Goal: Task Accomplishment & Management: Manage account settings

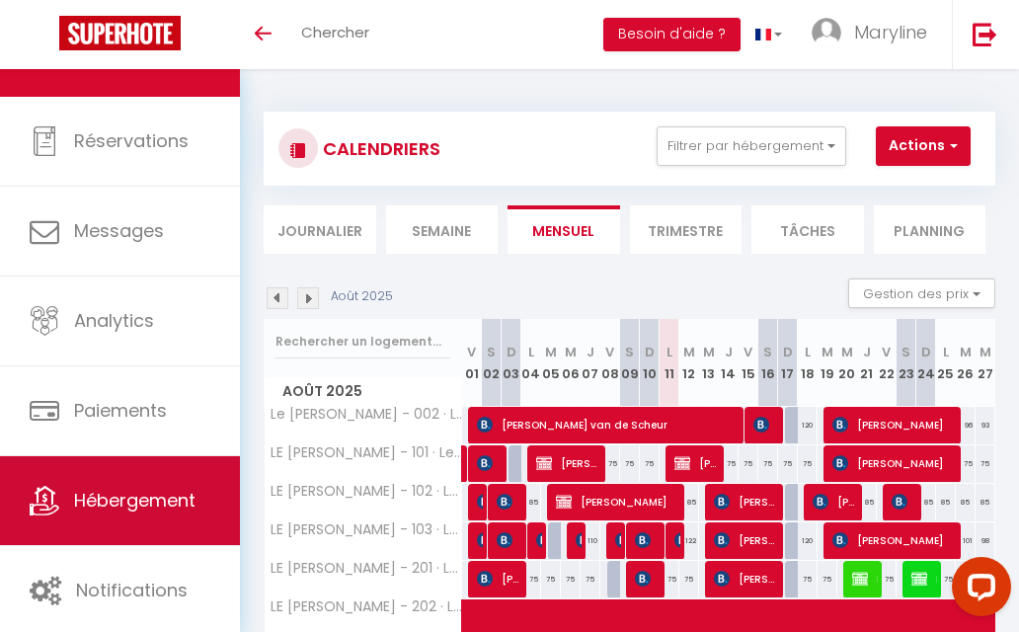
click at [125, 512] on span "Hébergement" at bounding box center [134, 500] width 121 height 25
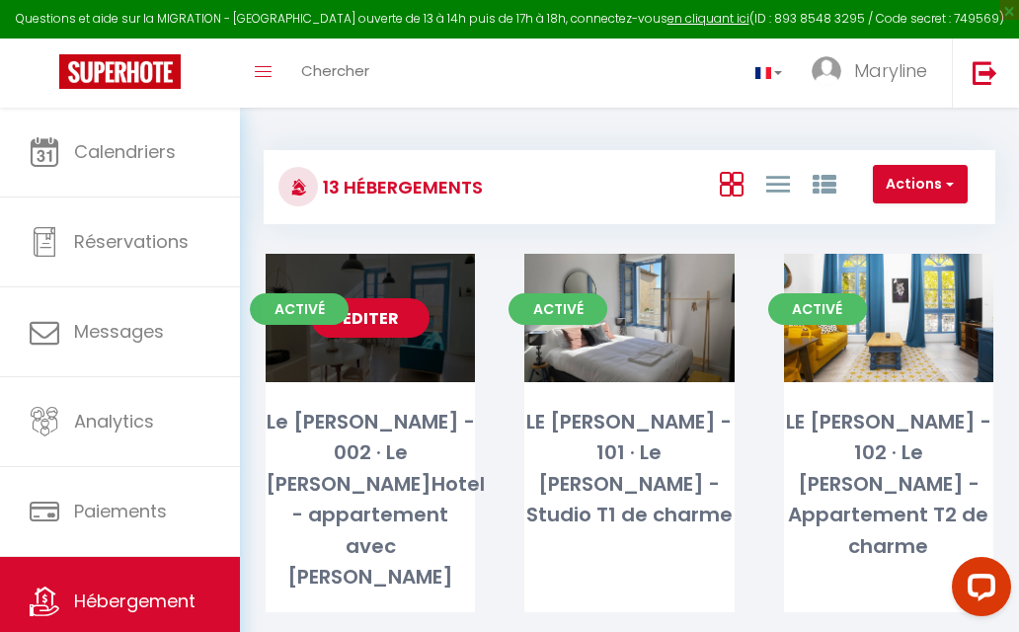
click at [371, 308] on link "Editer" at bounding box center [370, 317] width 118 height 39
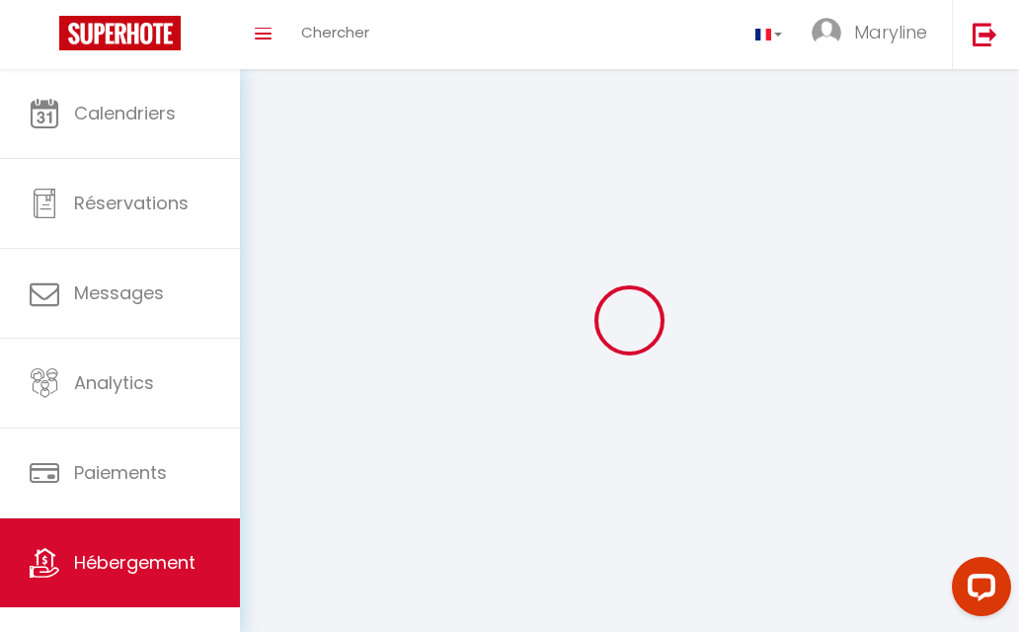
select select
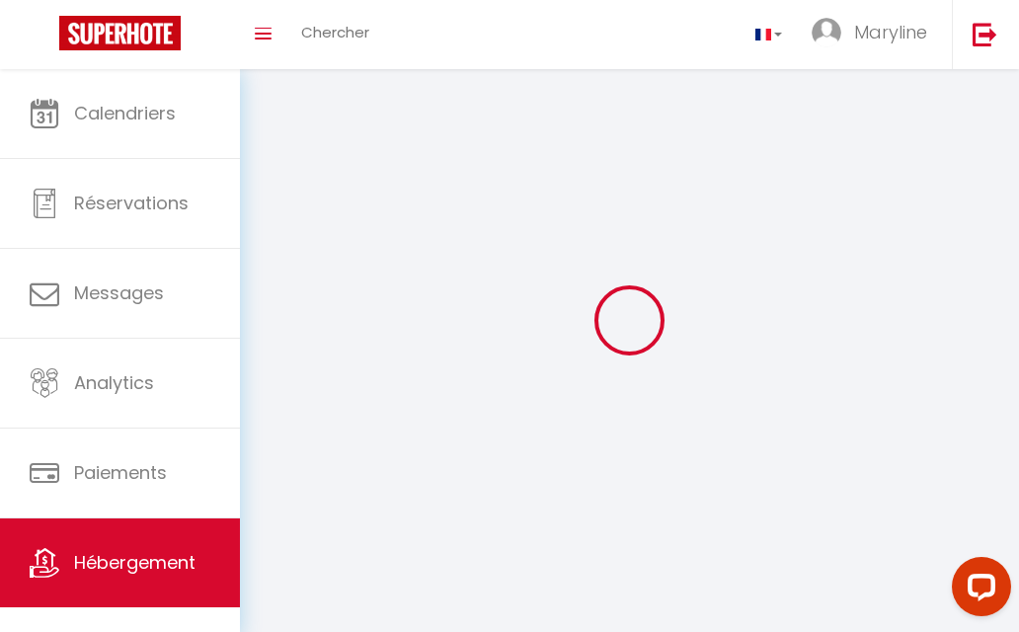
select select "1"
select select
checkbox input "false"
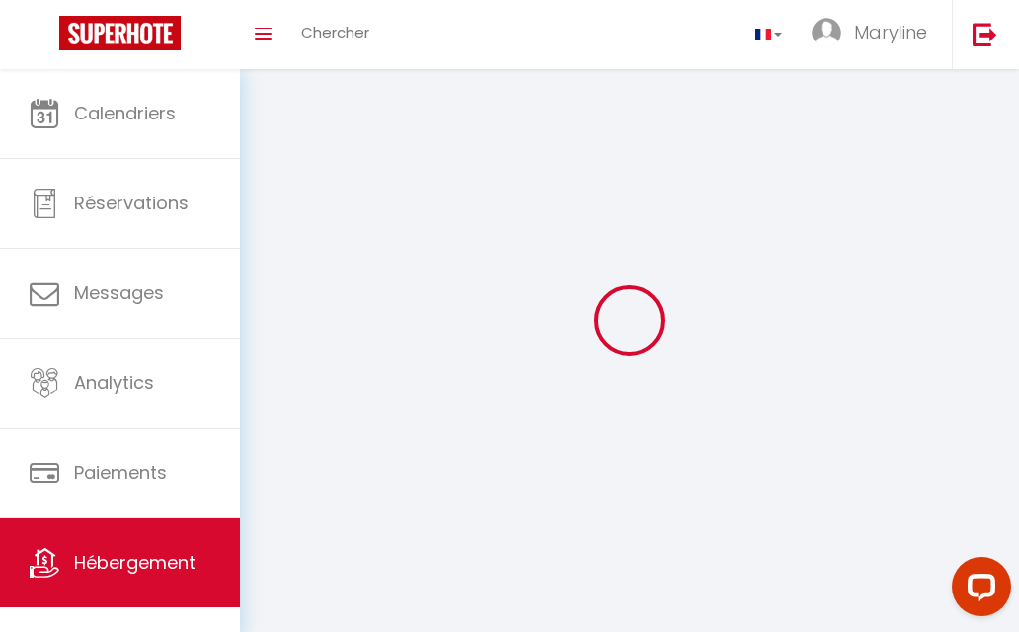
checkbox input "false"
select select "28"
select select
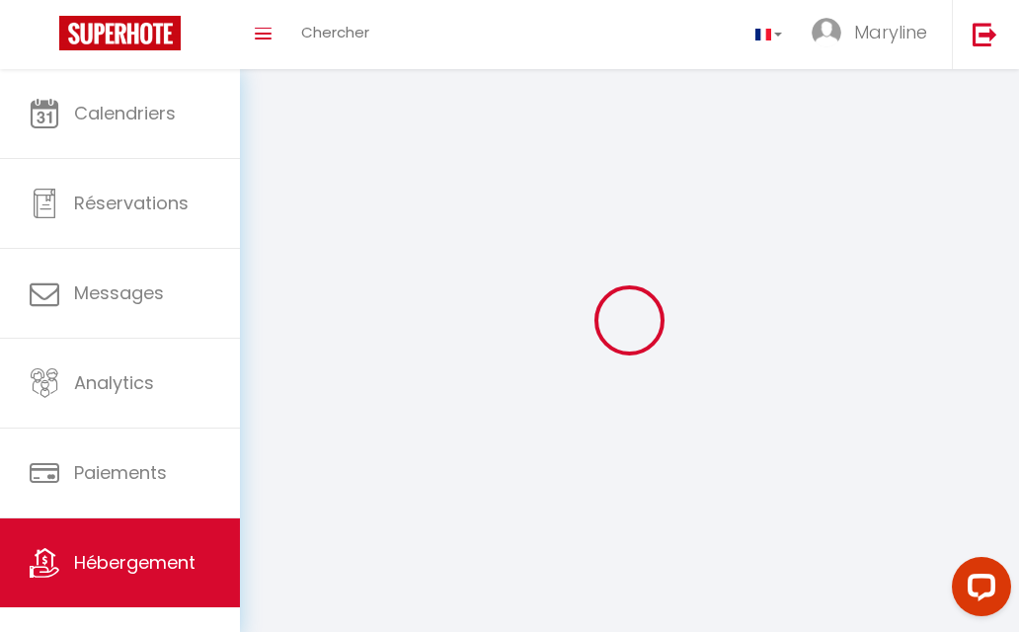
select select
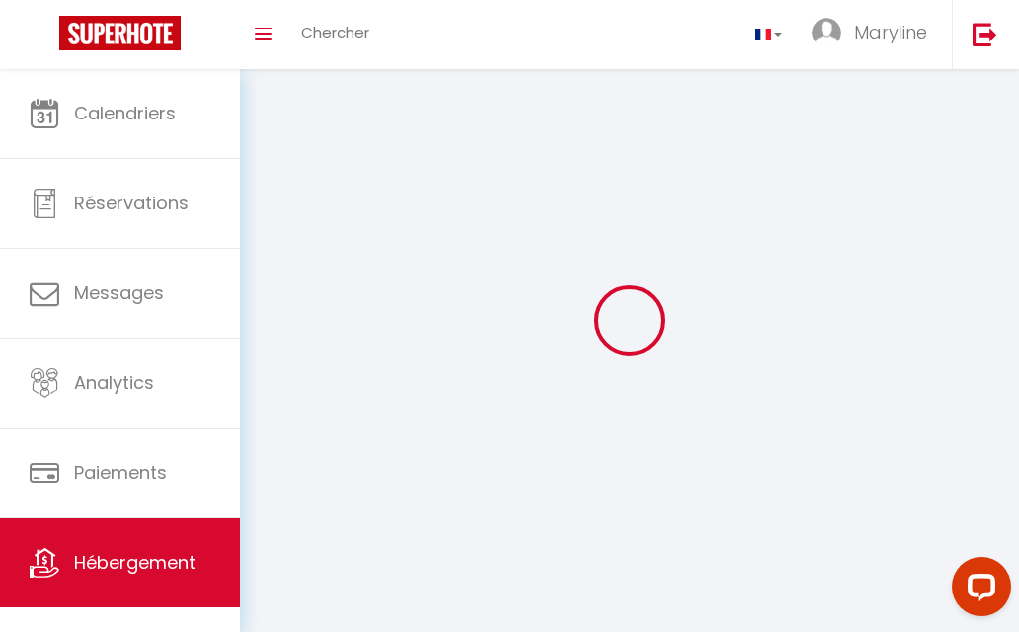
checkbox input "false"
select select
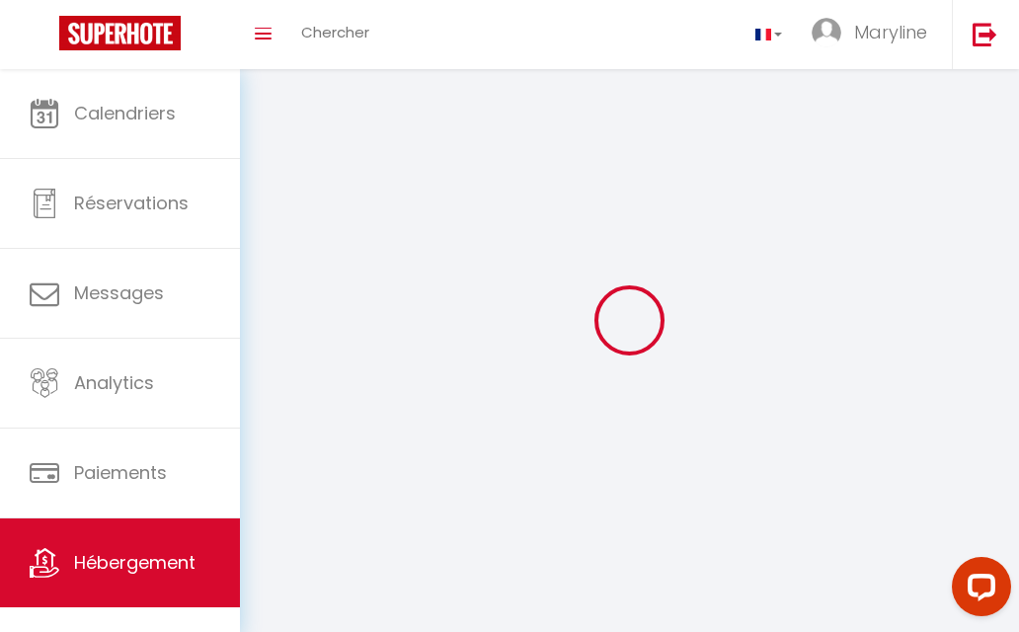
select select
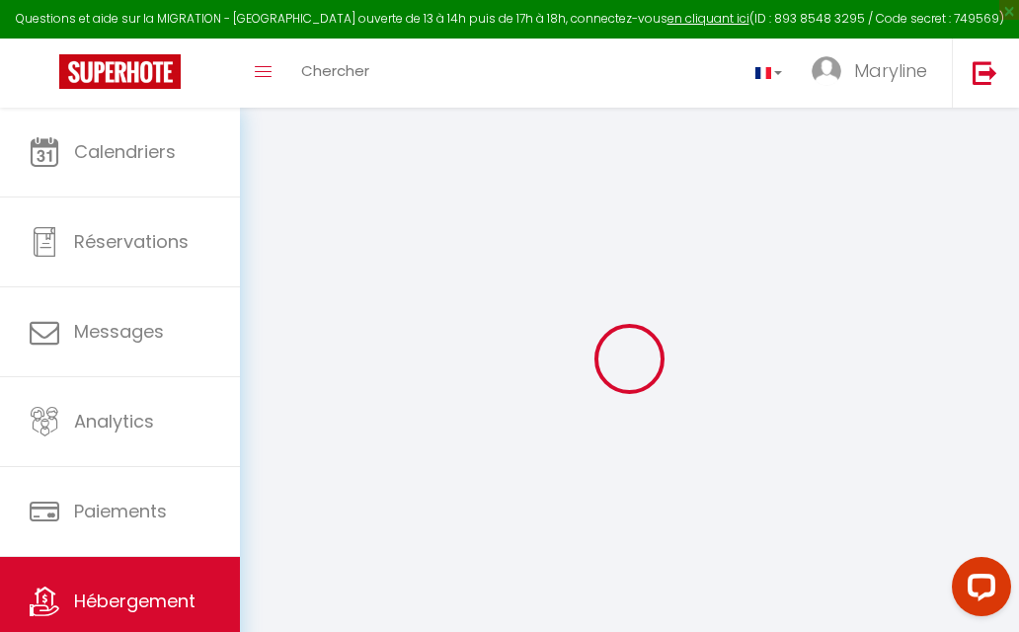
select select
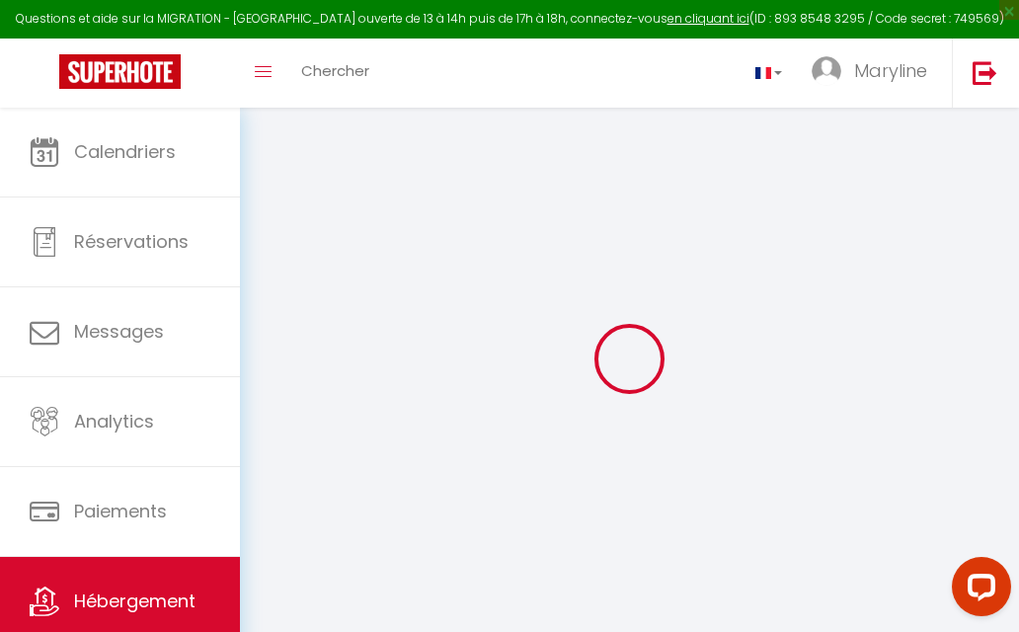
select select
checkbox input "false"
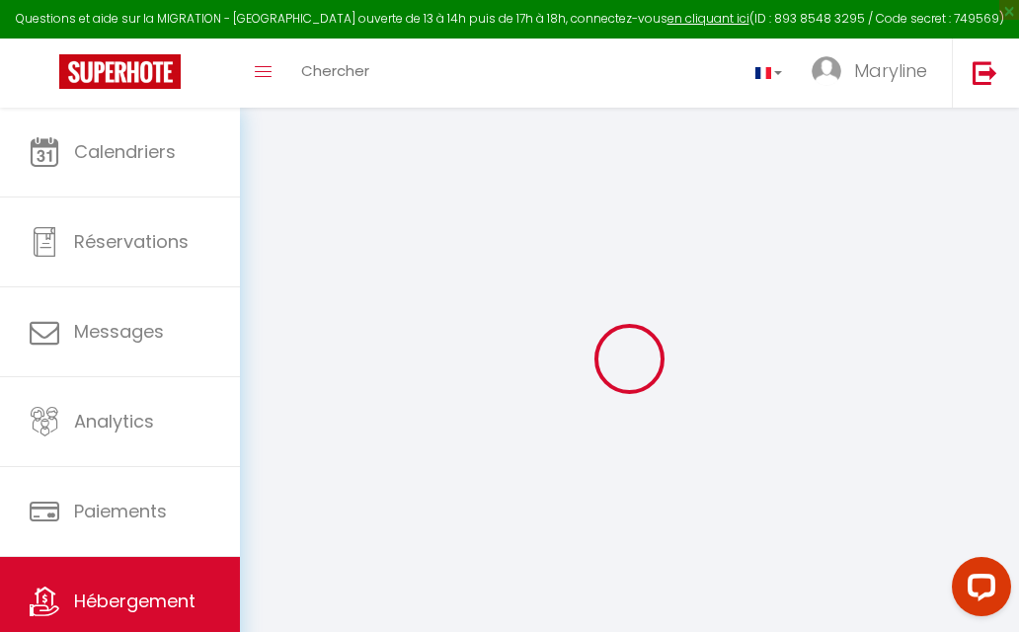
select select
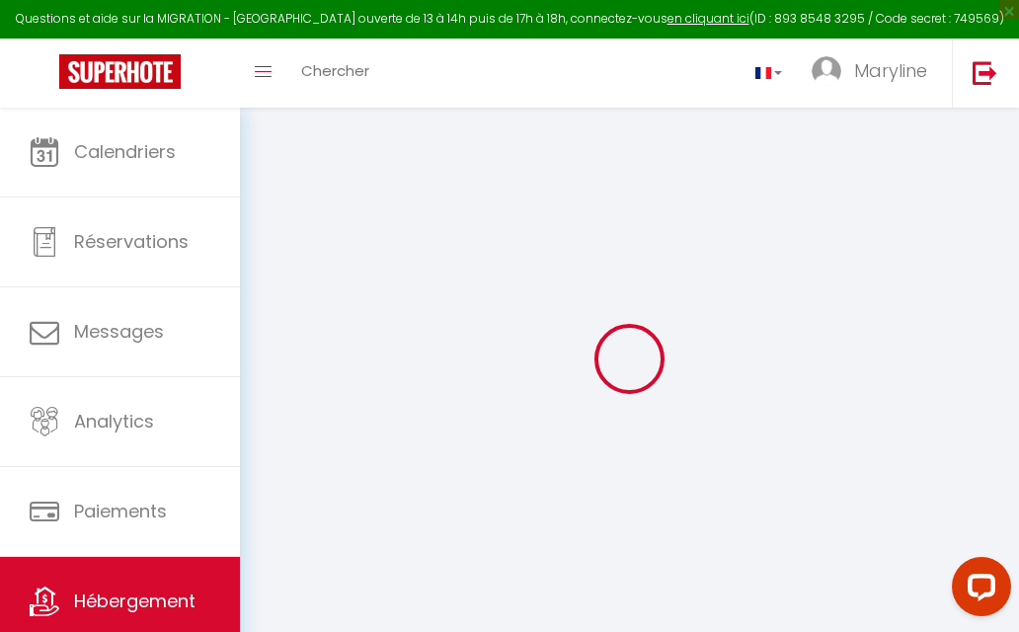
select select
checkbox input "false"
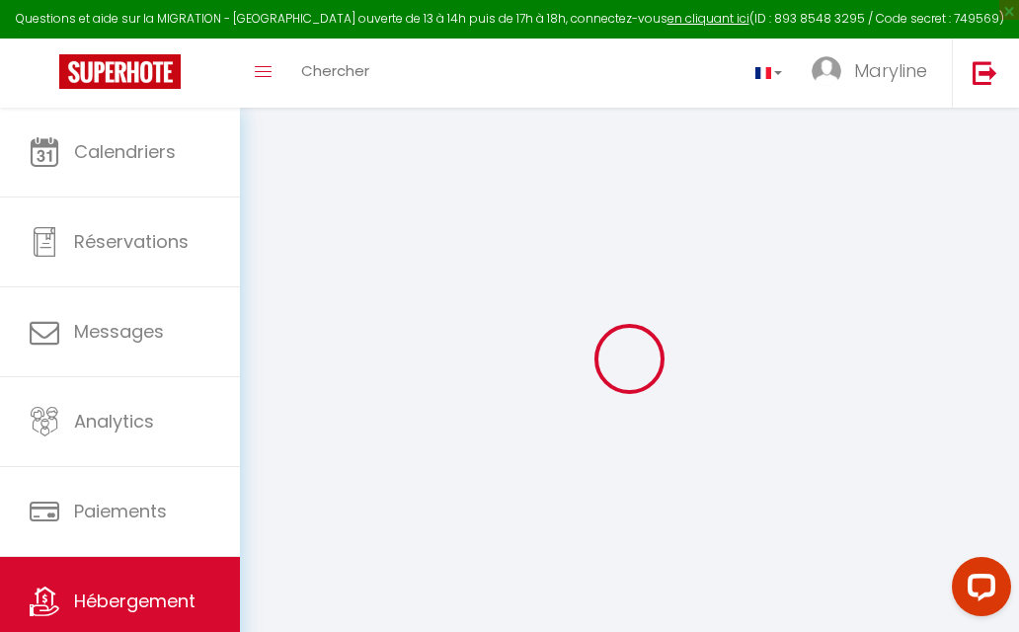
checkbox input "false"
select select
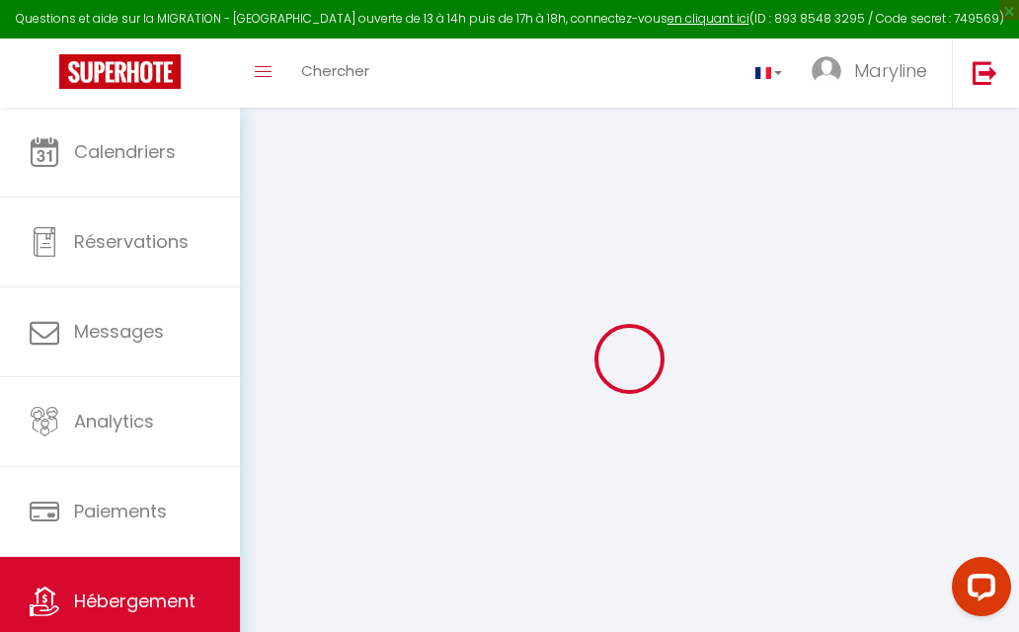
select select
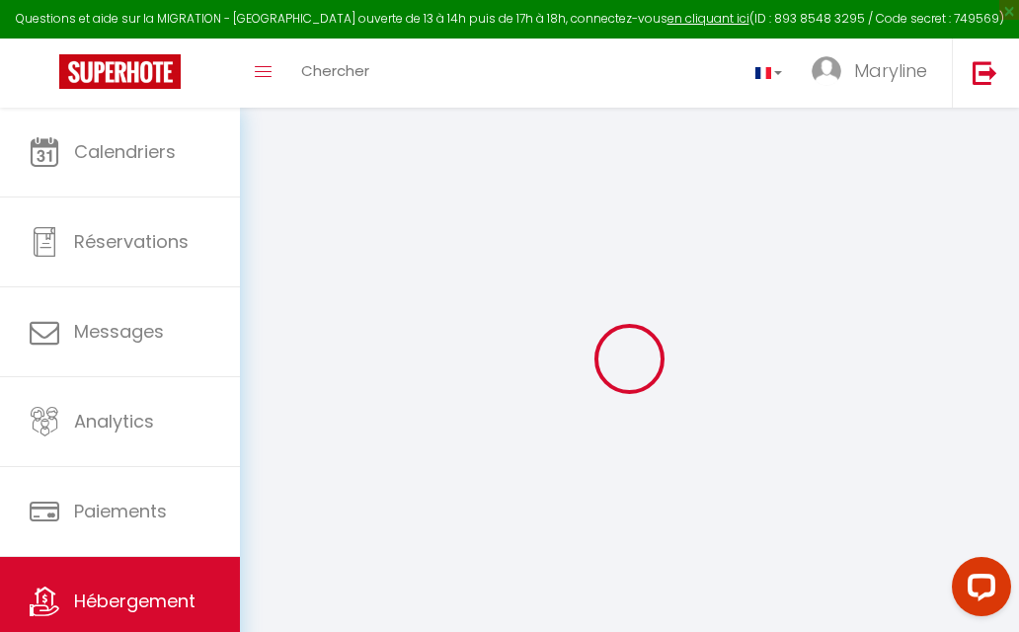
checkbox input "false"
select select
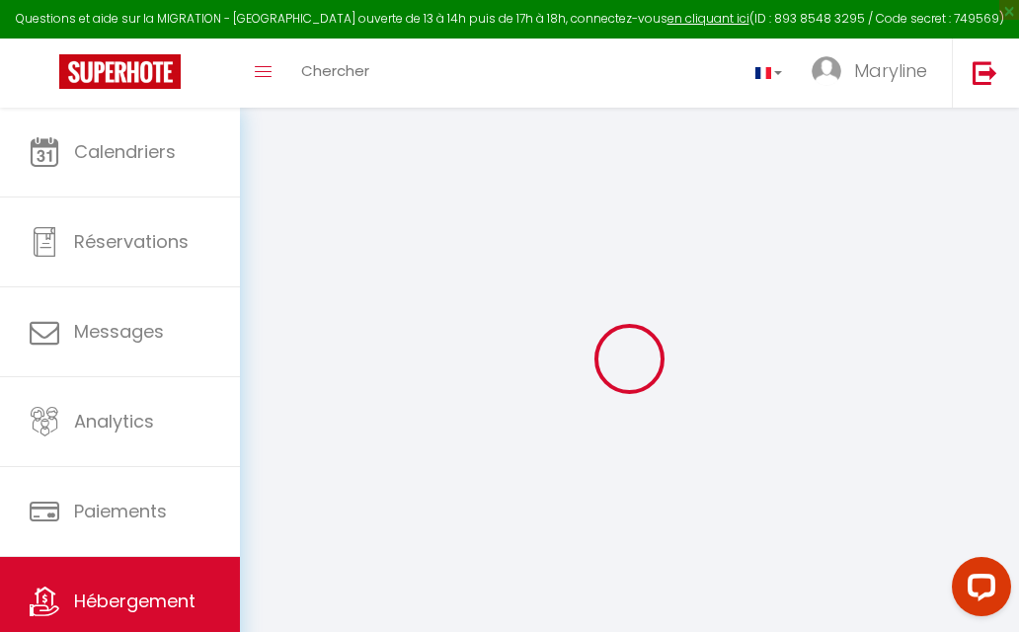
select select
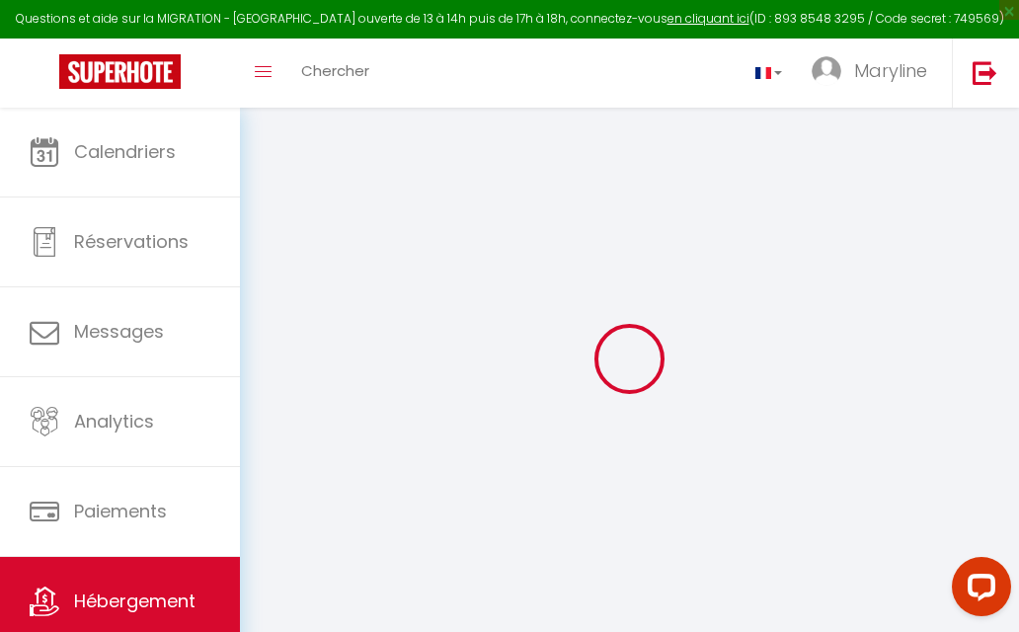
select select
checkbox input "false"
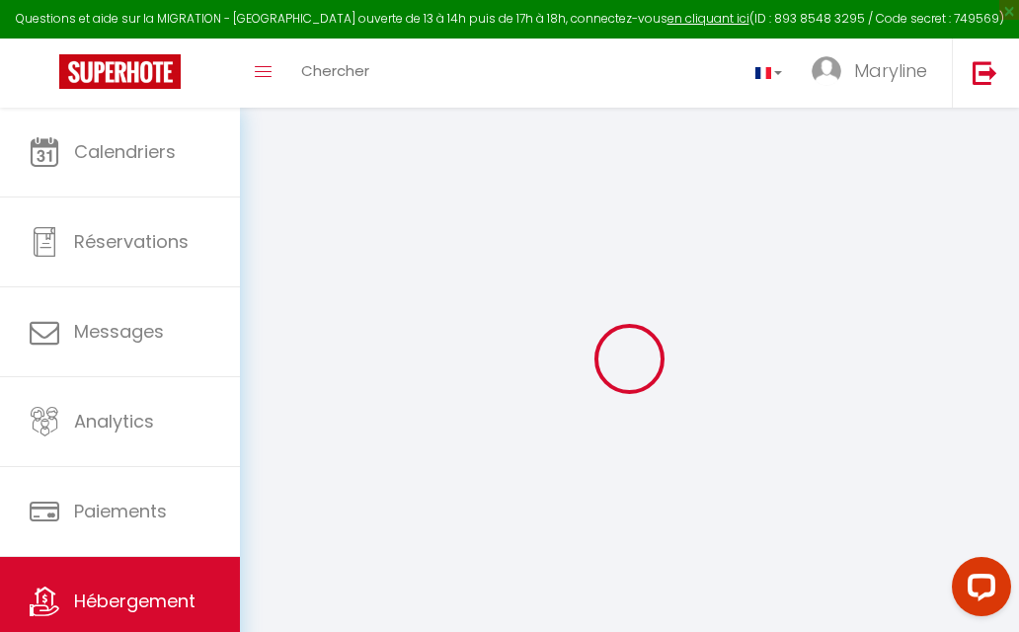
checkbox input "false"
select select
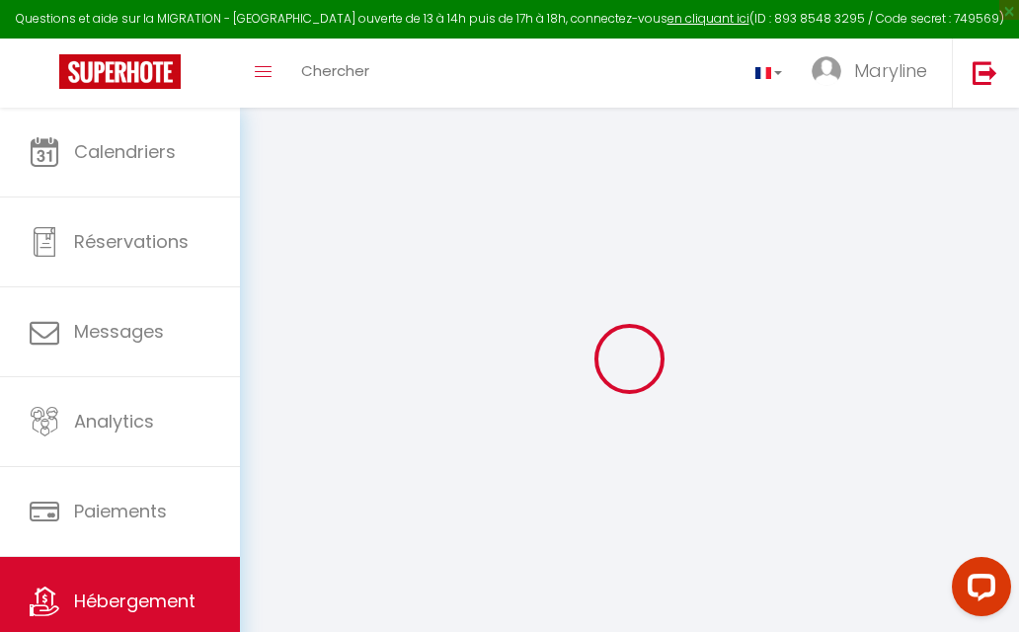
select select
checkbox input "false"
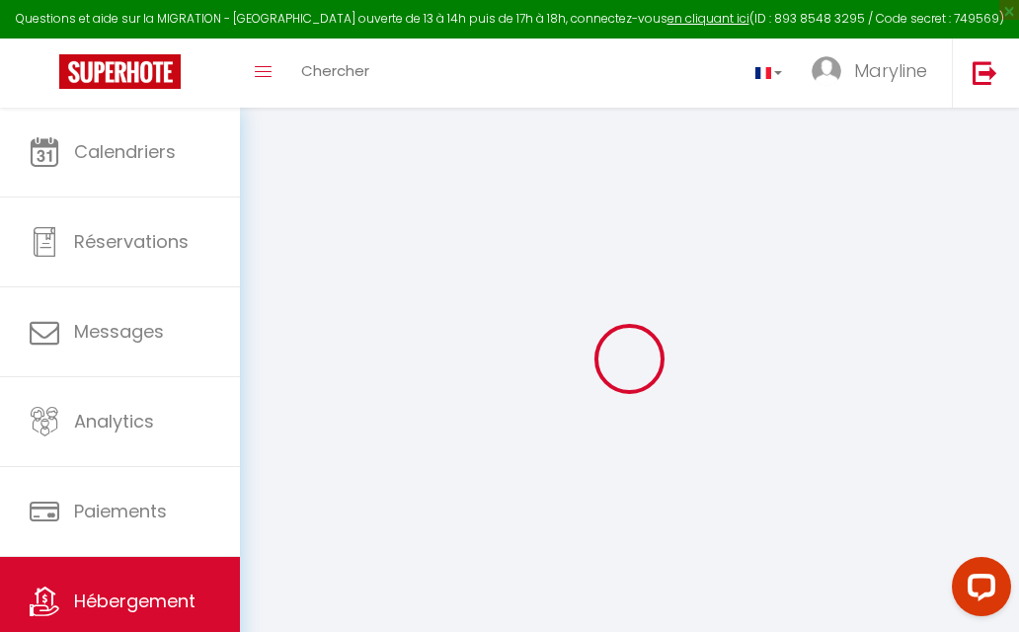
checkbox input "false"
select select
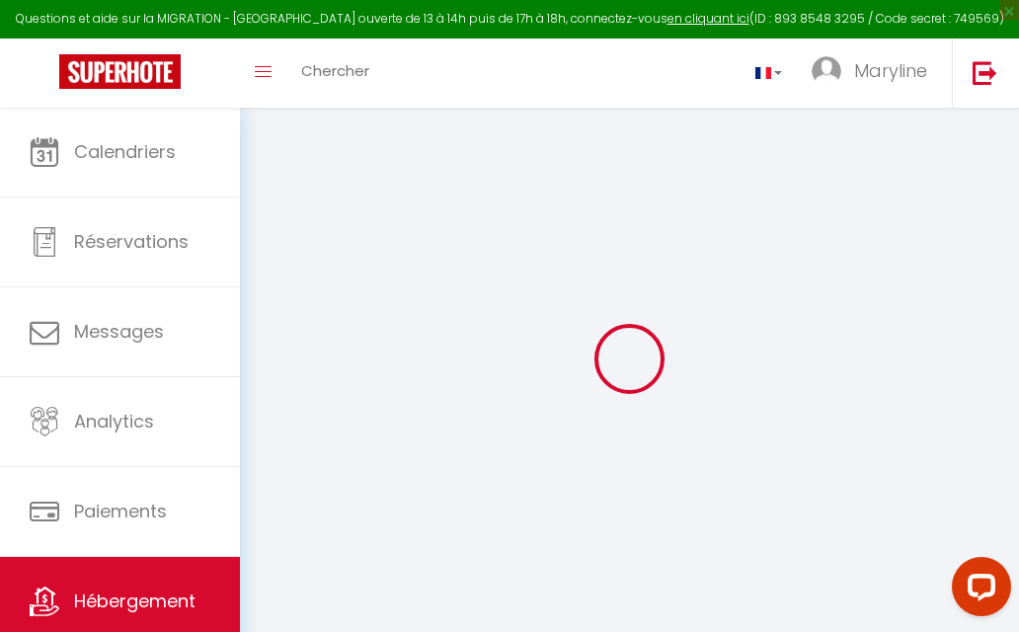
type input "Le [PERSON_NAME] - 002 · Le [PERSON_NAME]Hotel - appartement avec [PERSON_NAME]"
type input "[PERSON_NAME]"
type input "SERVIEN"
type input "[GEOGRAPHIC_DATA]"
type input "Romans"
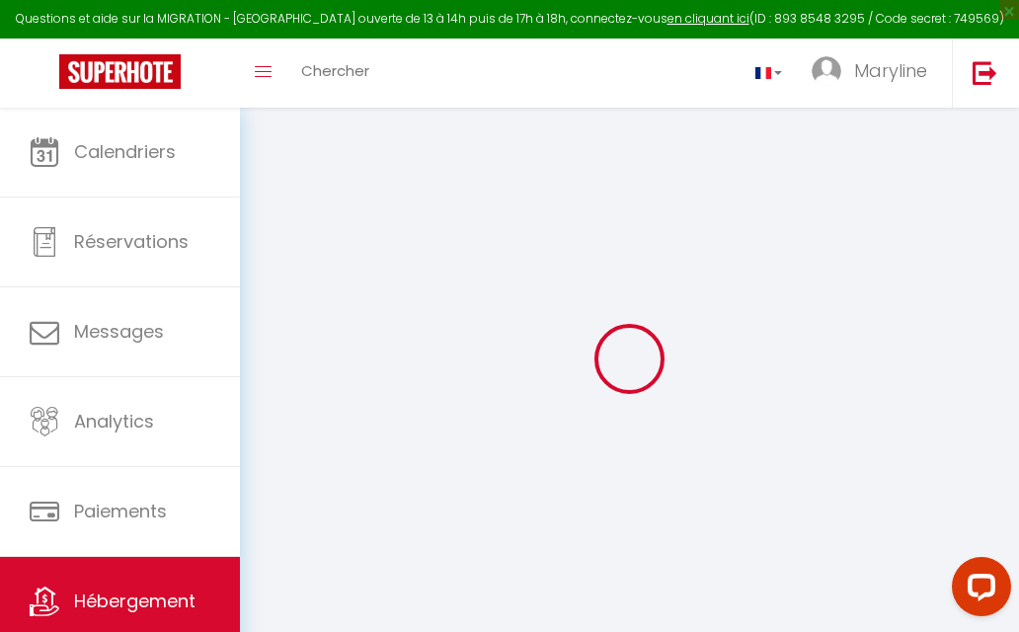
select select "2"
type input "95"
type input "40"
select select
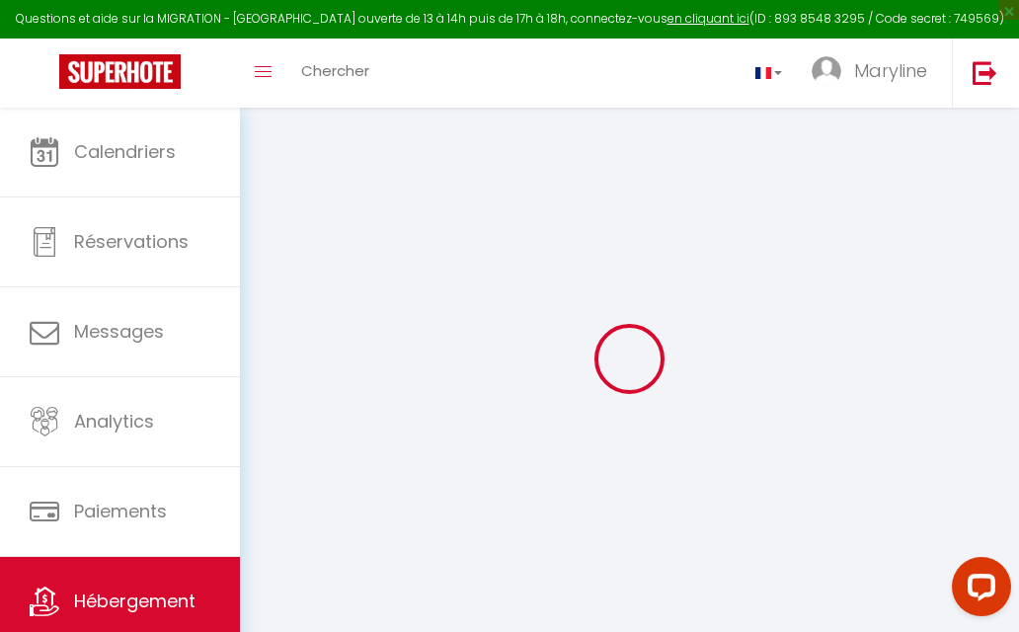
select select
type input "[STREET_ADDRESS][PERSON_NAME]"
type input "26100"
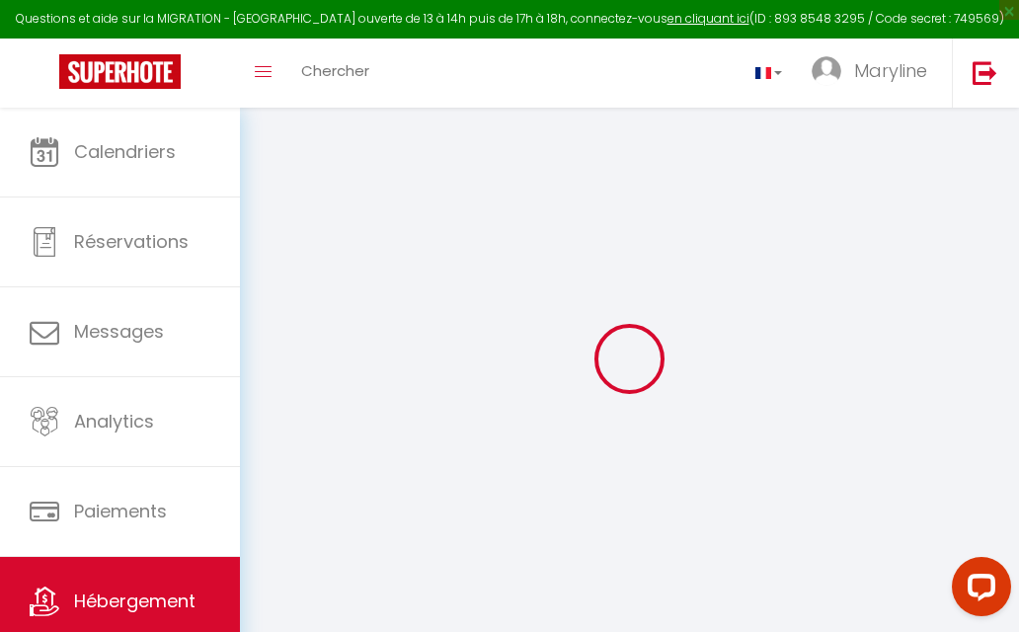
type input "[GEOGRAPHIC_DATA]"
type input "[PERSON_NAME][EMAIL_ADDRESS][DOMAIN_NAME]"
select select
checkbox input "false"
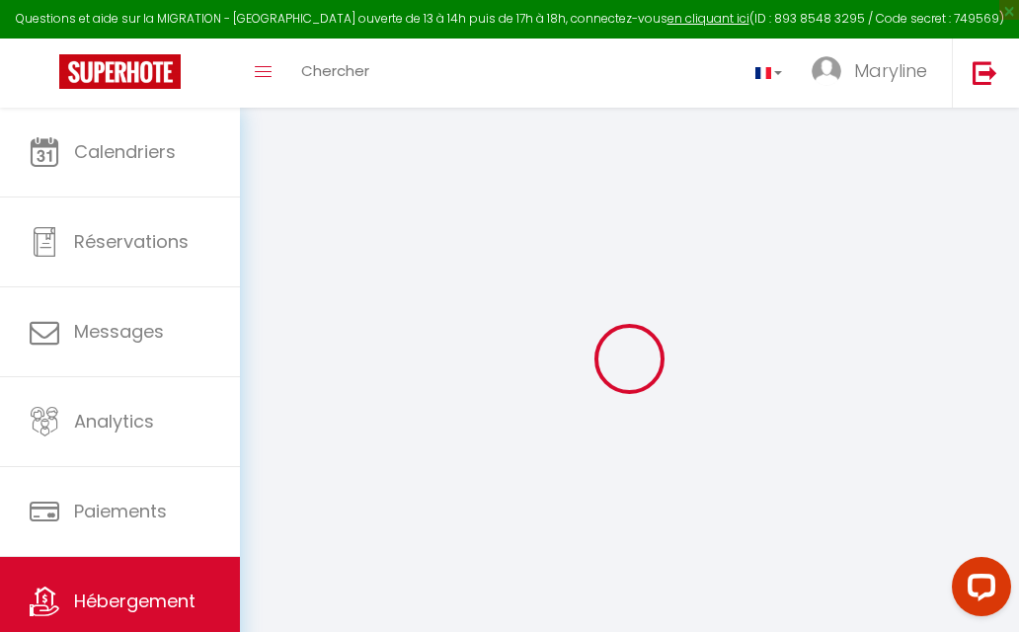
checkbox input "false"
select select
type input "0"
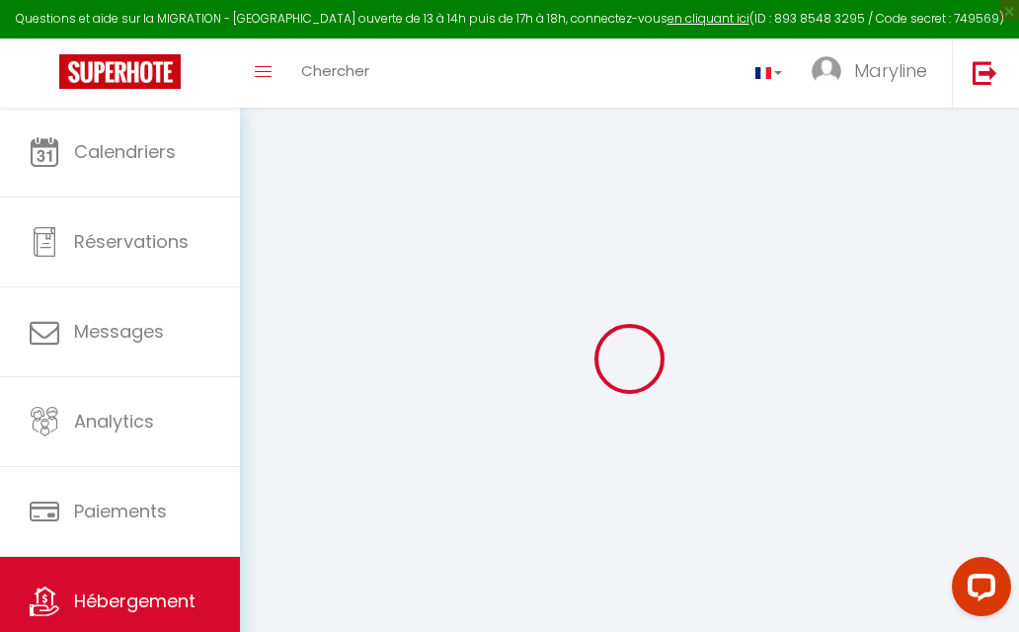
type input "0"
select select
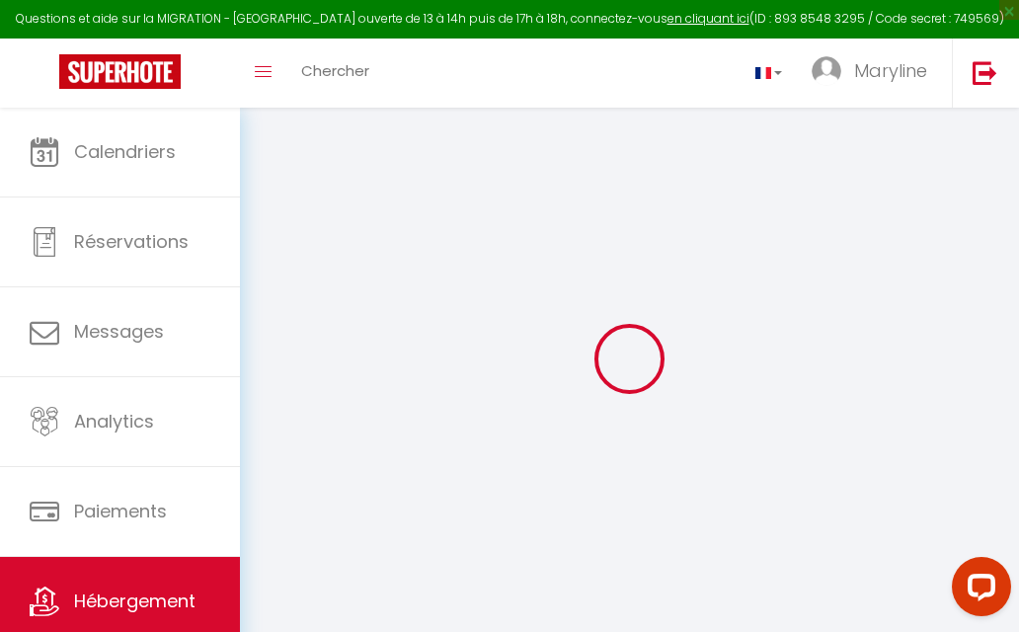
select select
checkbox input "false"
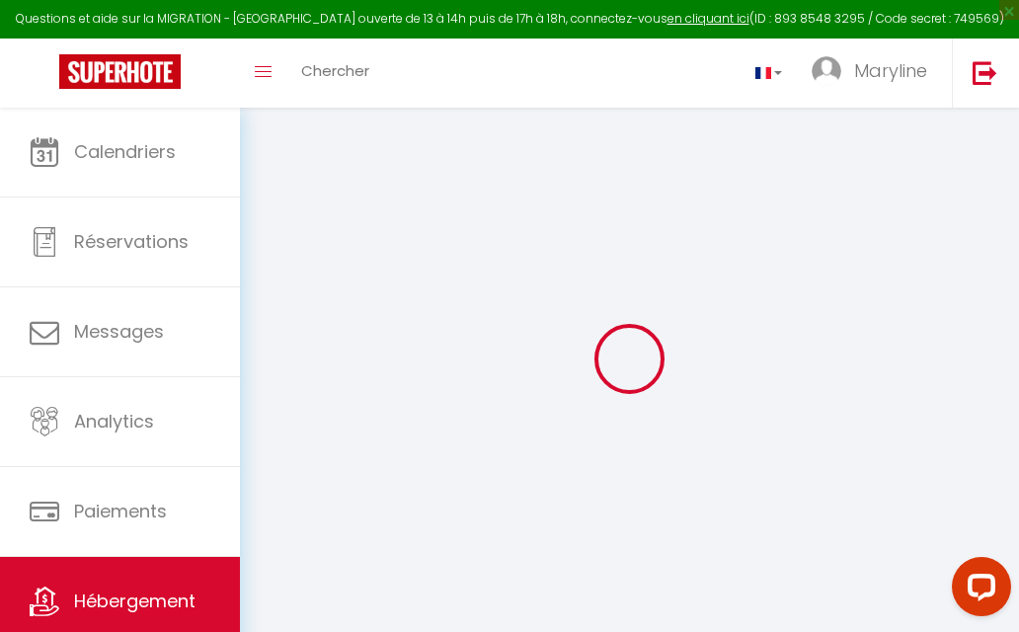
checkbox input "false"
select select
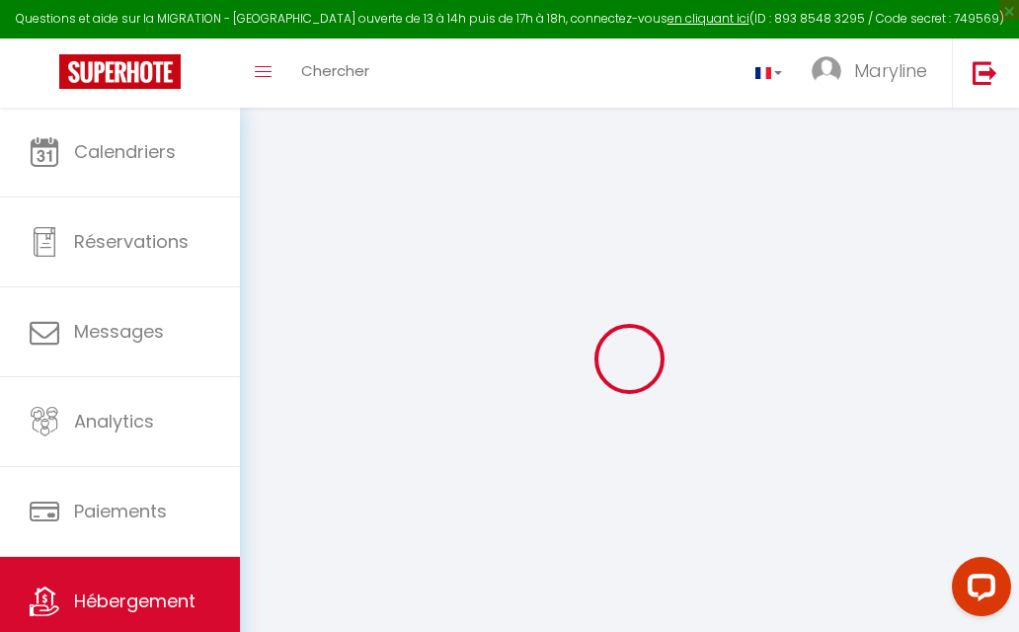
select select
checkbox input "false"
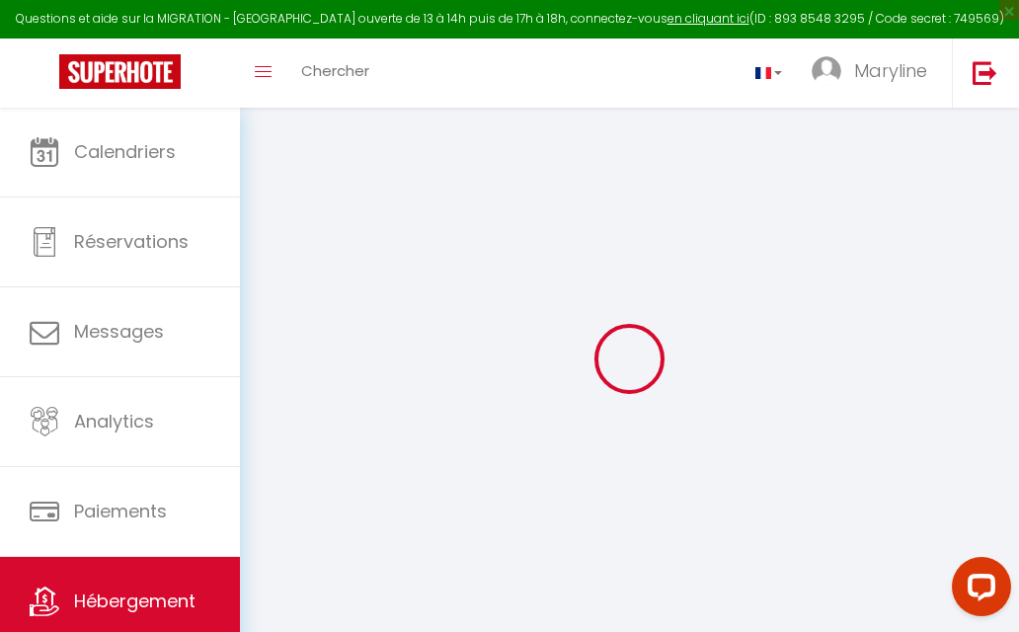
checkbox input "false"
select select
checkbox input "false"
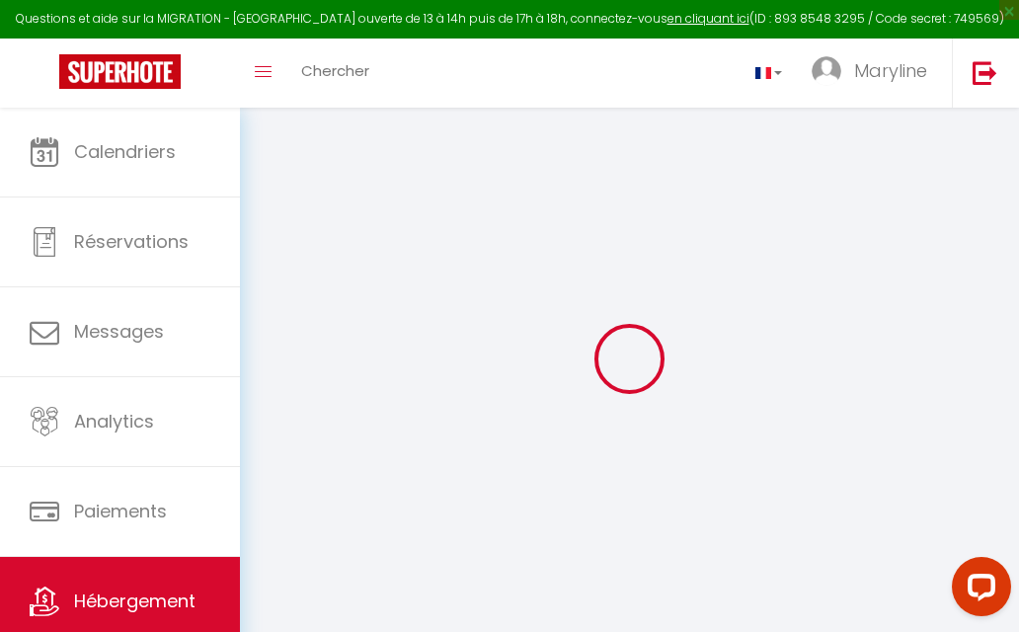
checkbox input "false"
select select "14:00"
select select
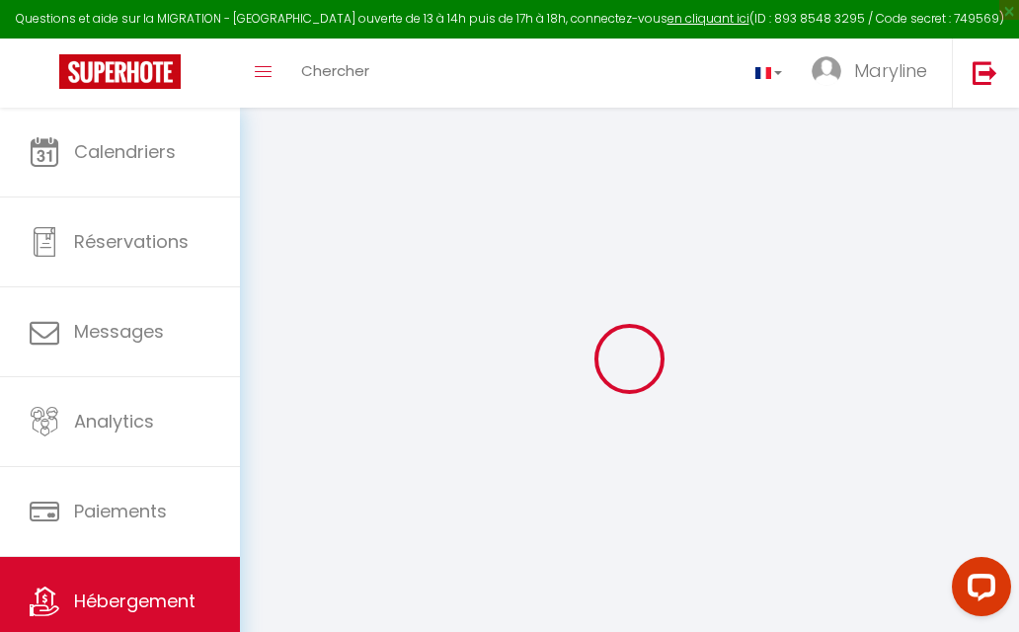
select select "11:00"
select select "30"
select select "120"
select select
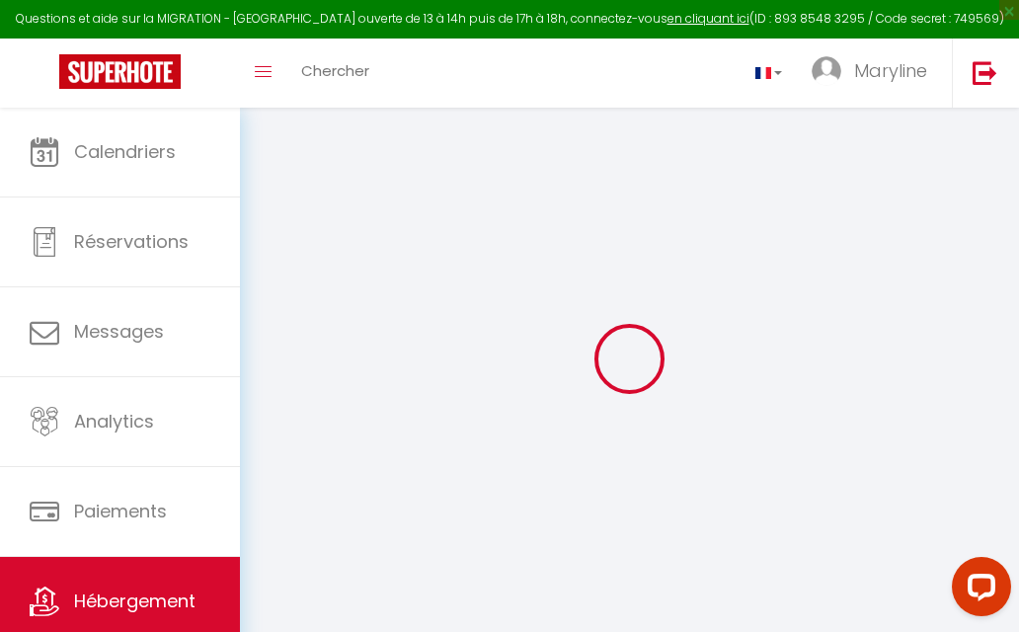
checkbox input "false"
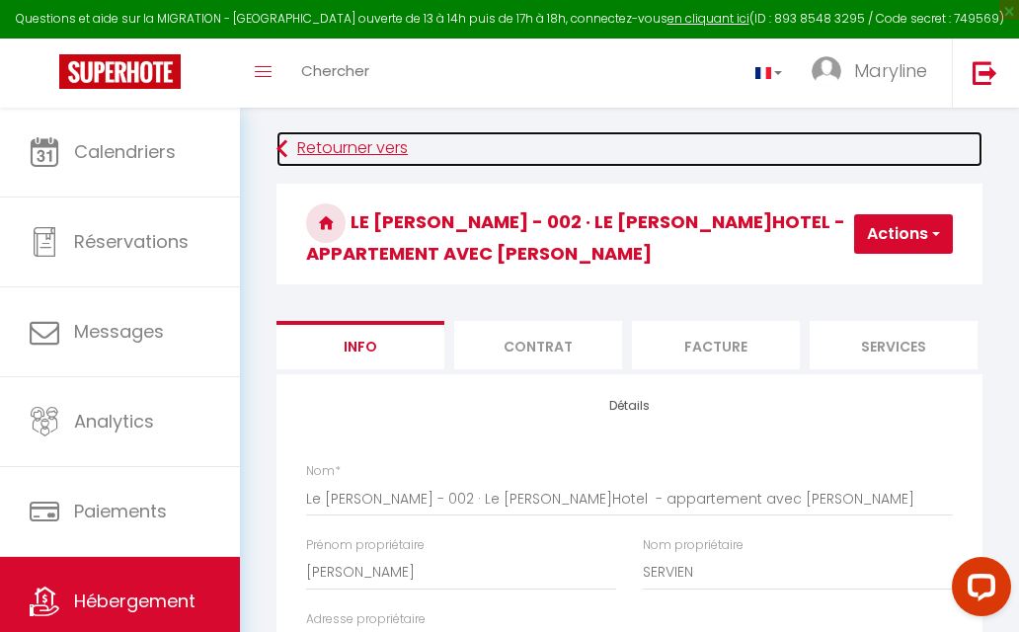
click at [719, 159] on link "Retourner vers" at bounding box center [629, 149] width 706 height 36
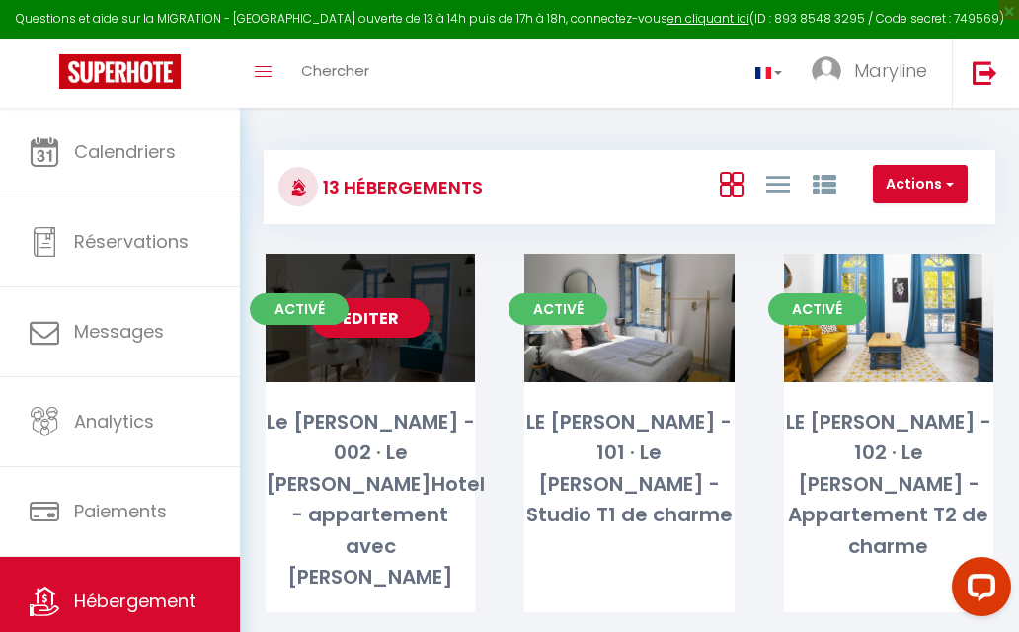
click at [384, 301] on link "Editer" at bounding box center [370, 317] width 118 height 39
click at [376, 314] on link "Editer" at bounding box center [370, 317] width 118 height 39
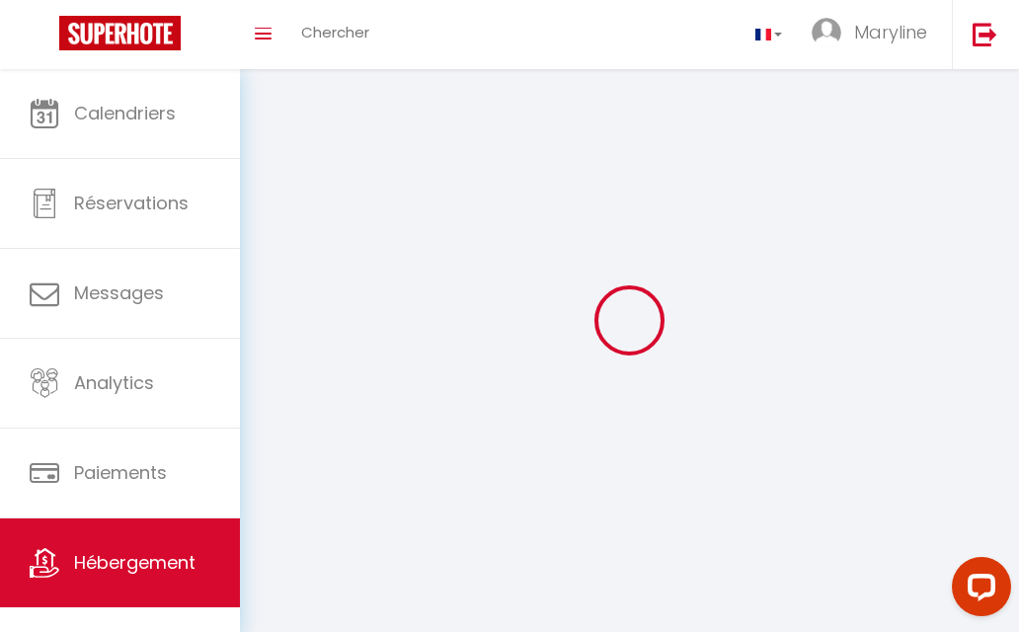
select select "1"
select select "28"
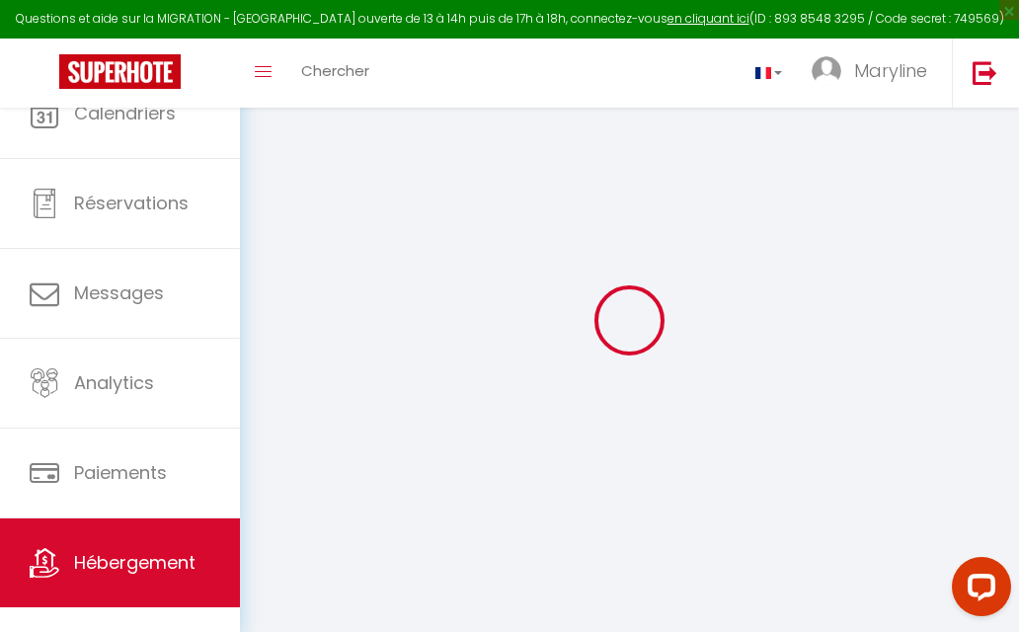
select select
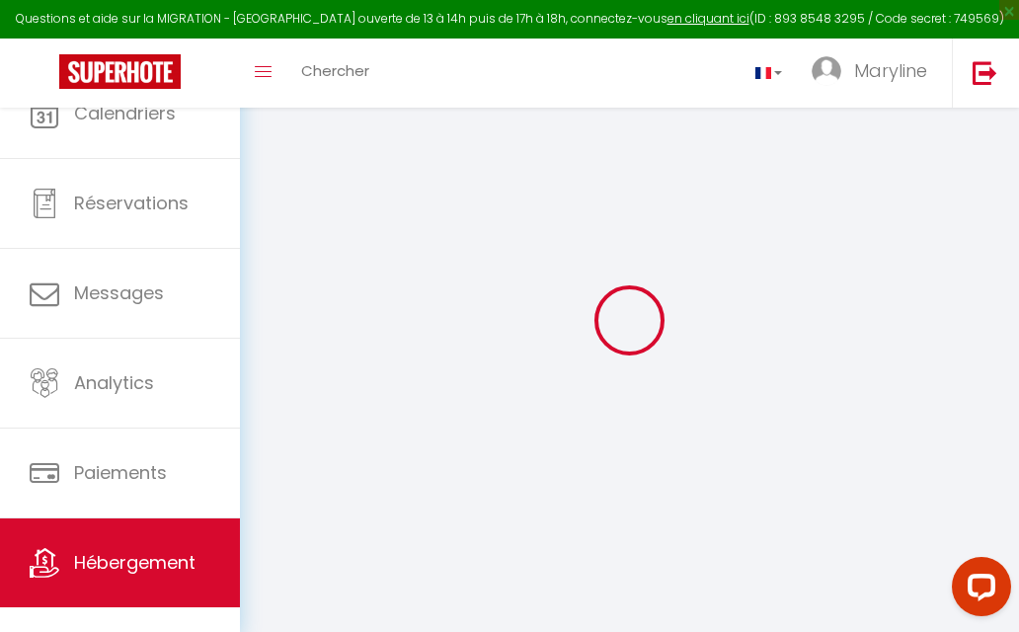
select select
checkbox input "false"
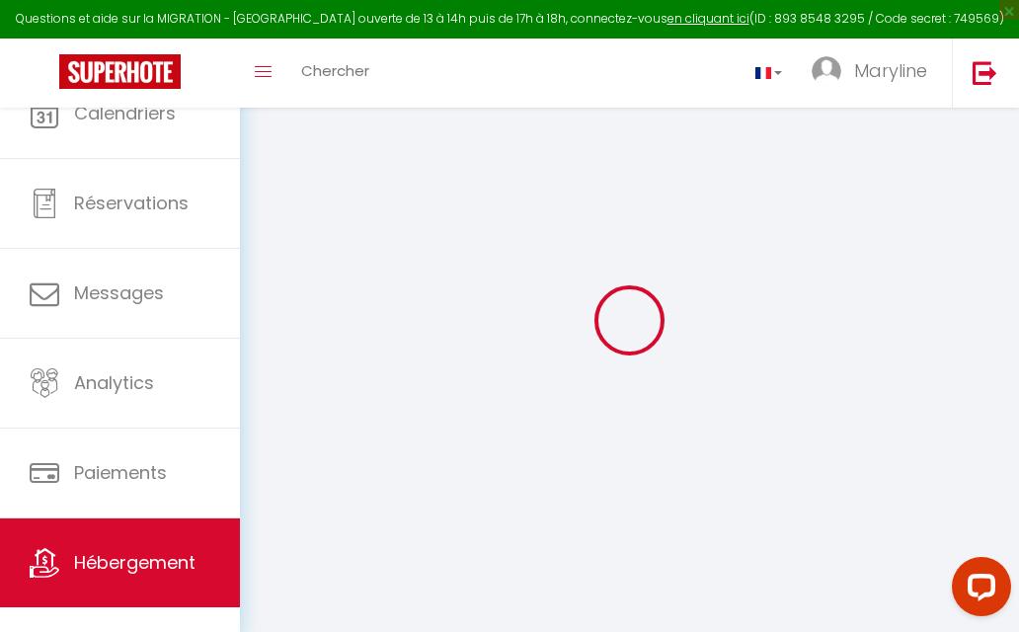
select select
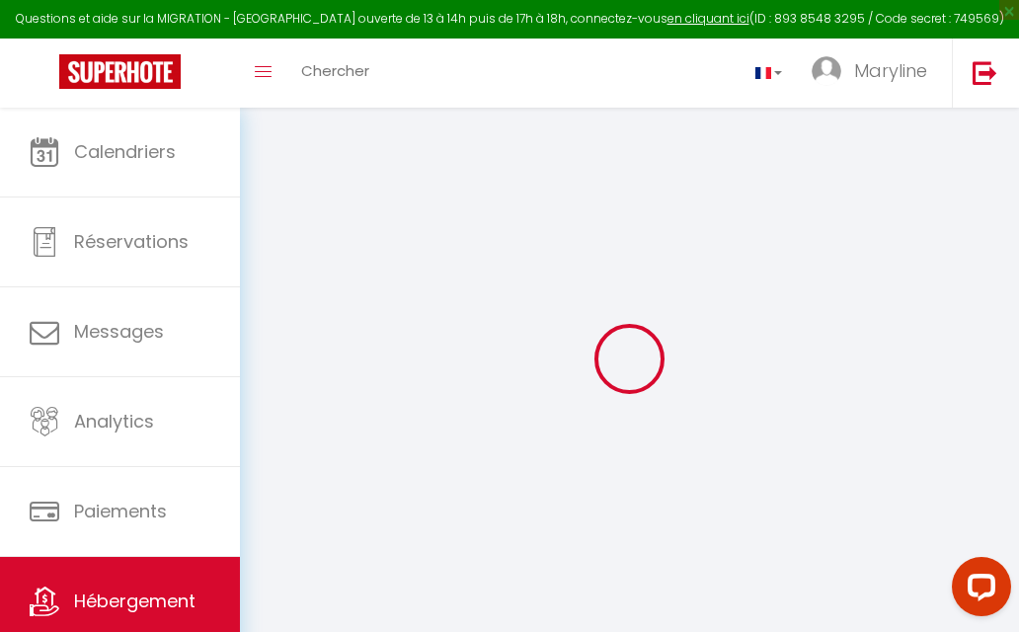
select select
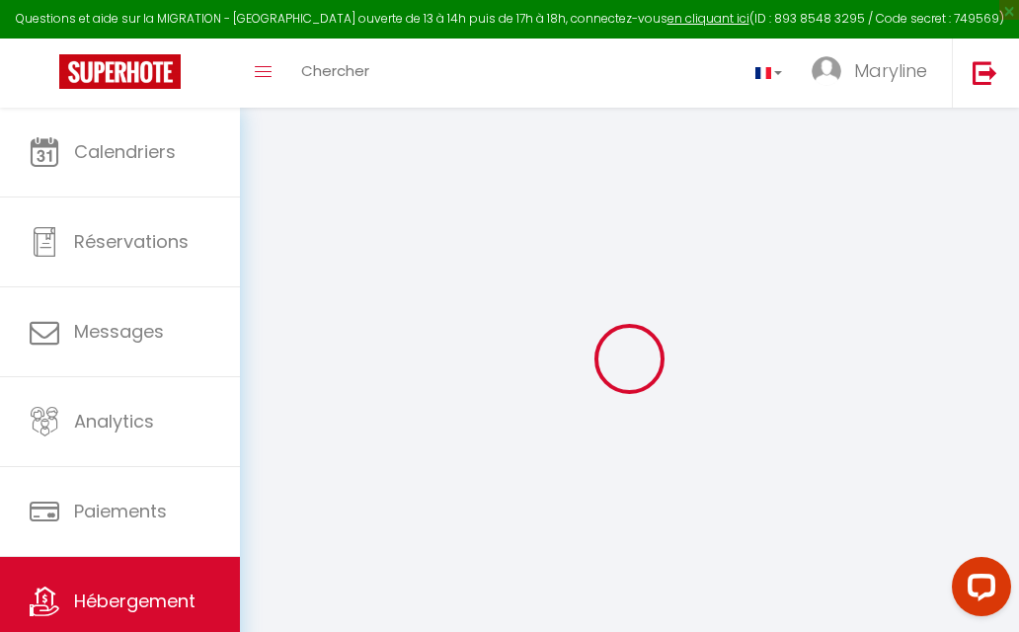
select select
checkbox input "false"
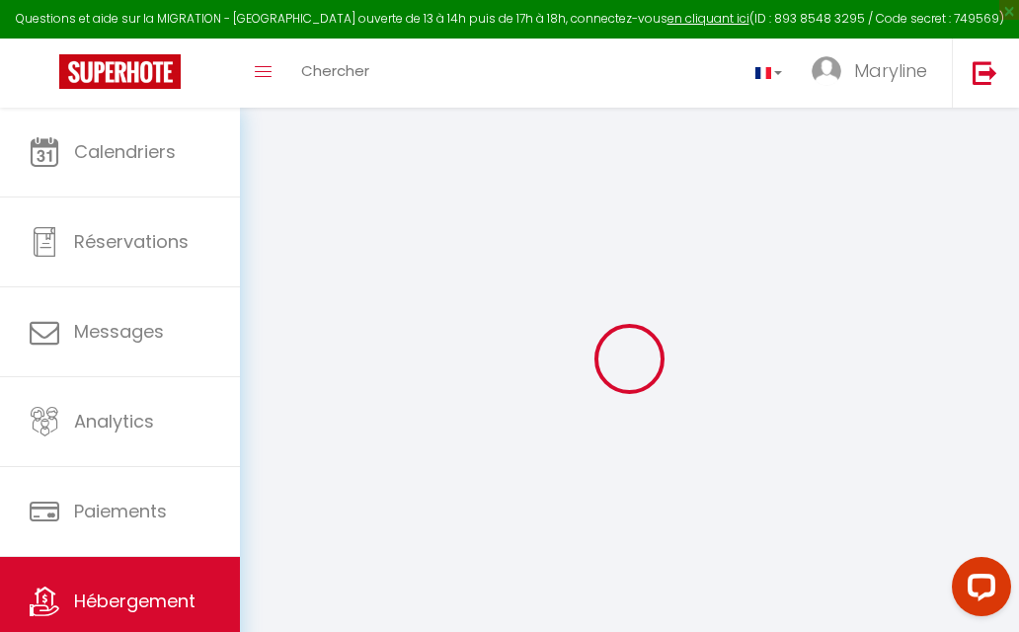
select select
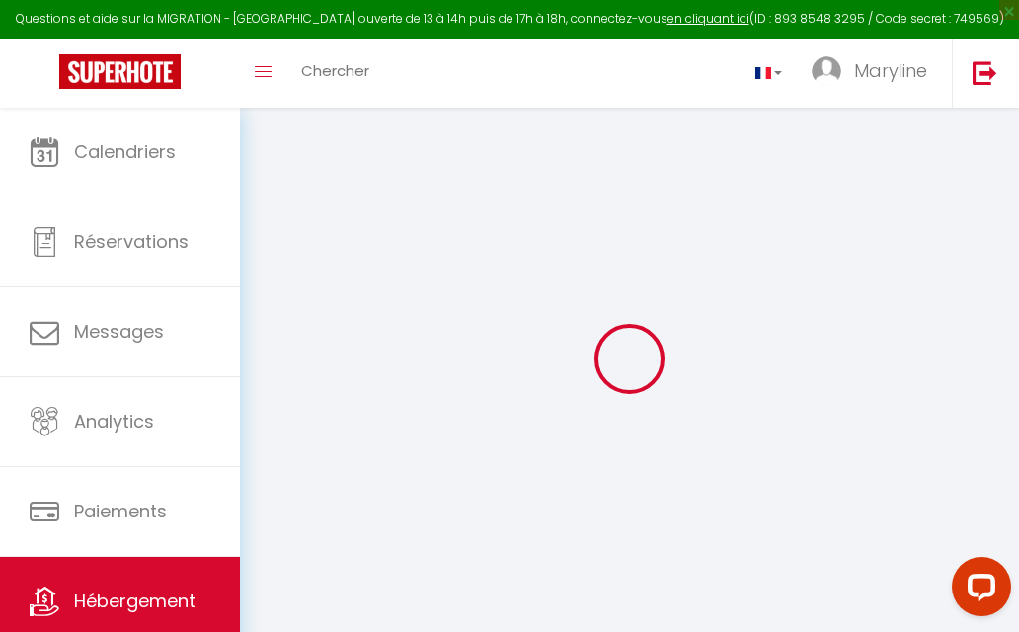
select select
checkbox input "false"
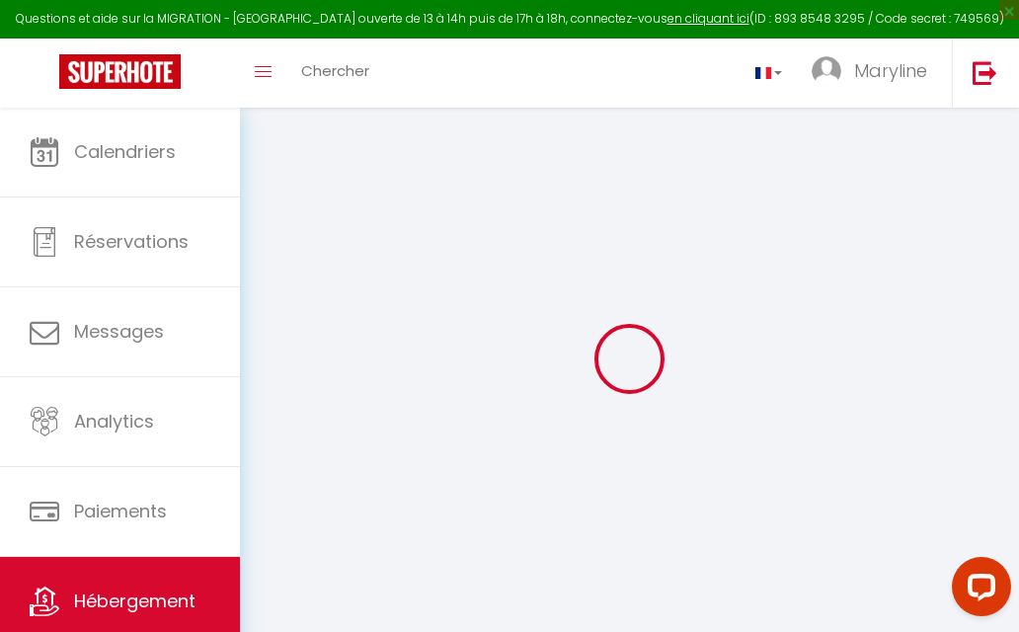
checkbox input "false"
select select
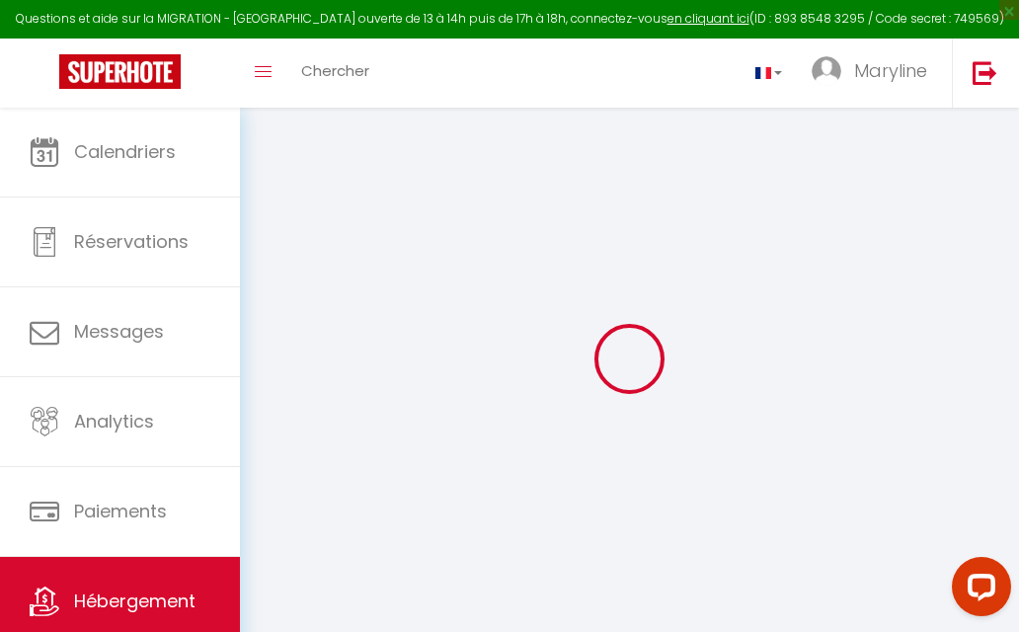
select select
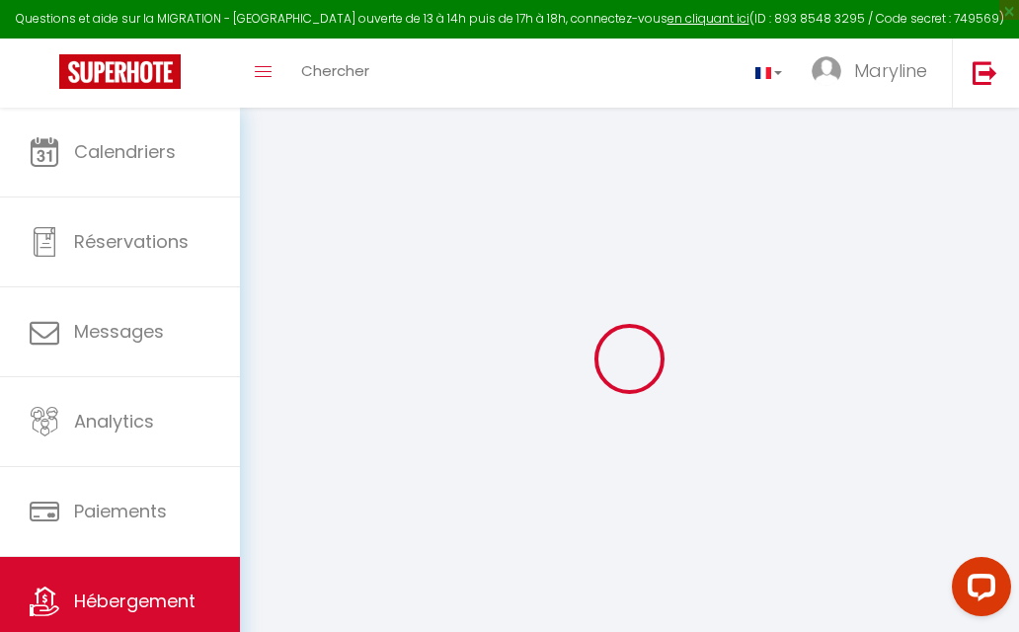
checkbox input "false"
select select
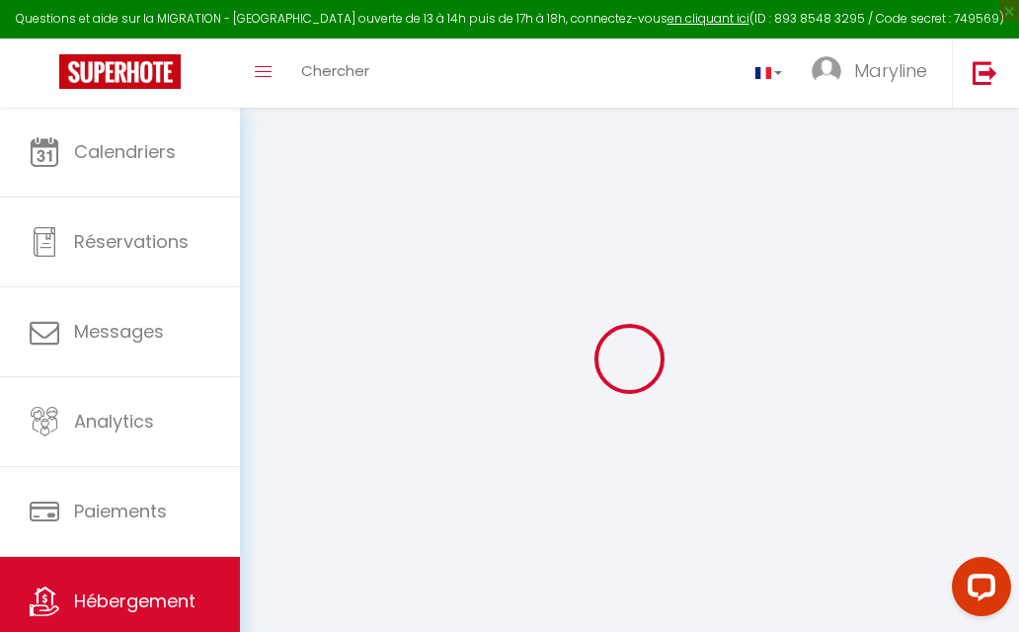
select select
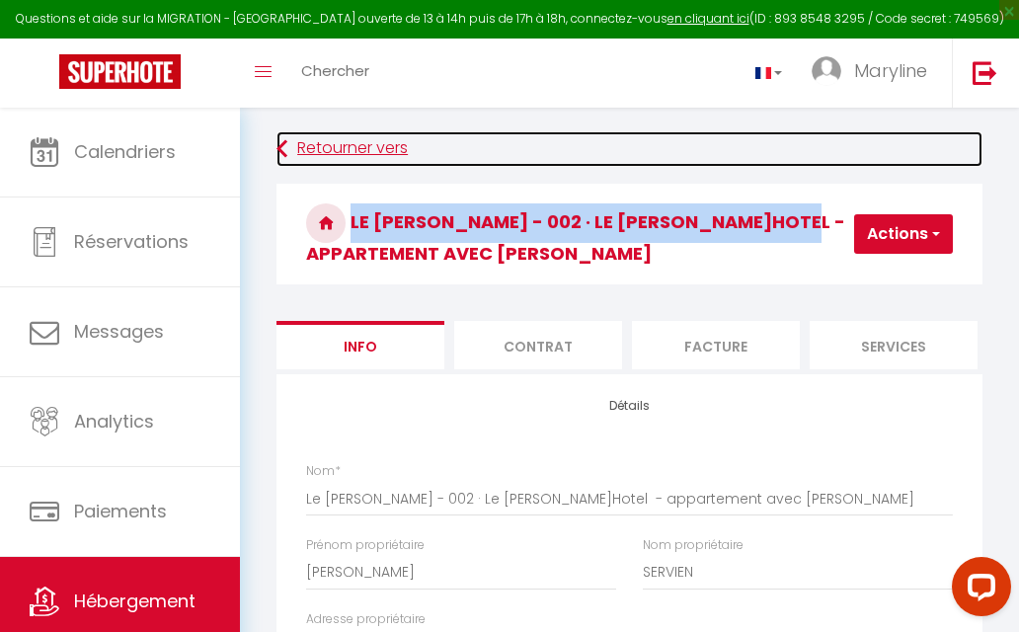
click at [707, 152] on link "Retourner vers" at bounding box center [629, 149] width 706 height 36
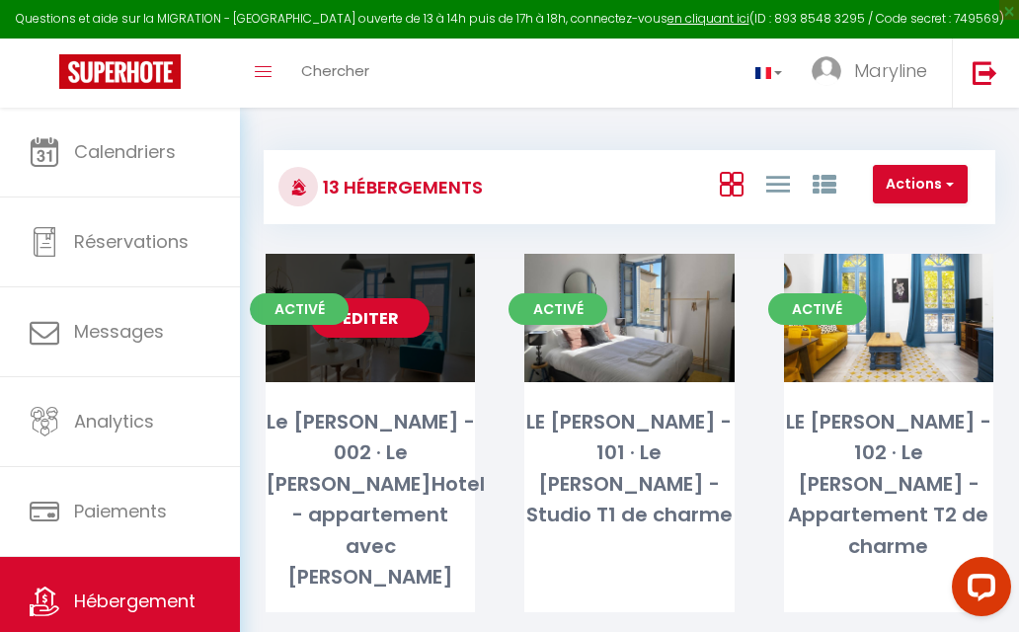
click at [382, 312] on link "Editer" at bounding box center [370, 317] width 118 height 39
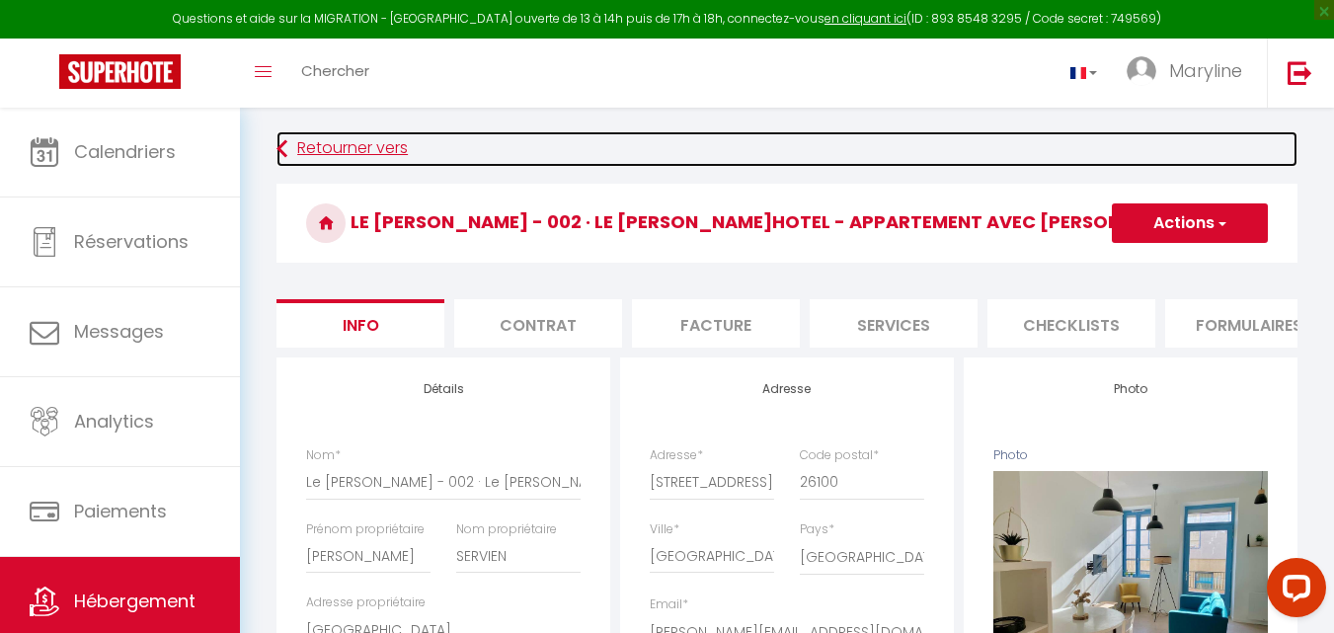
click at [388, 144] on link "Retourner vers" at bounding box center [786, 149] width 1021 height 36
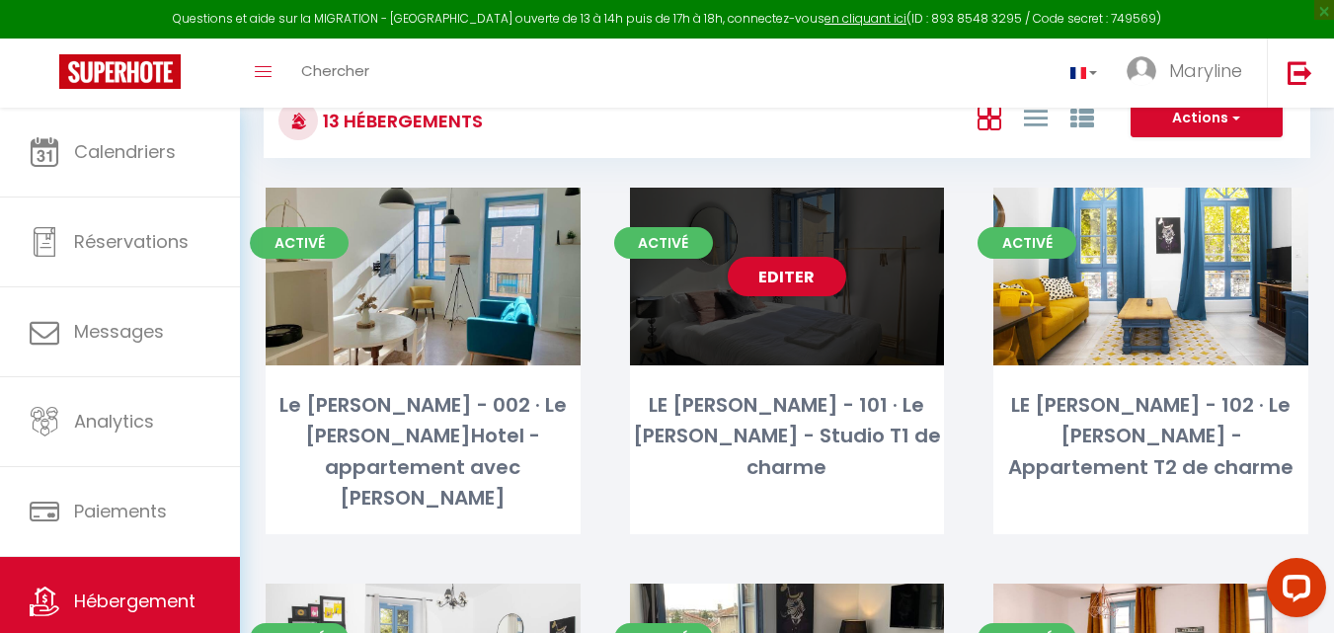
scroll to position [197, 0]
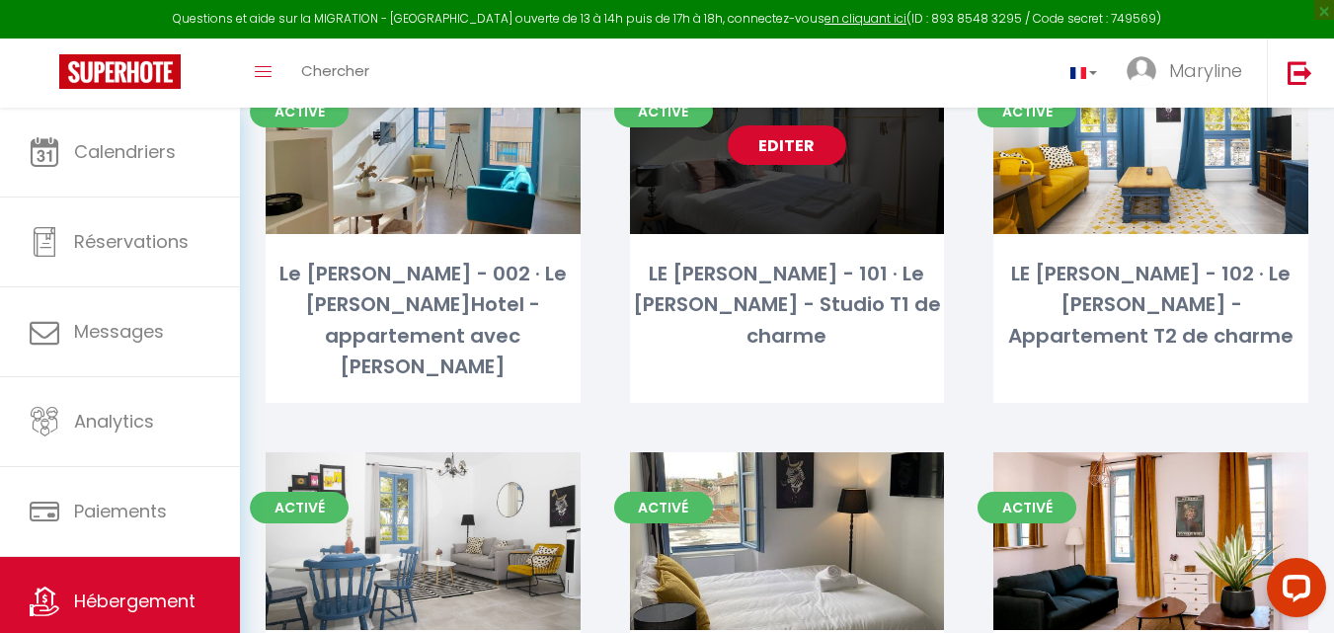
click at [766, 137] on link "Editer" at bounding box center [787, 144] width 118 height 39
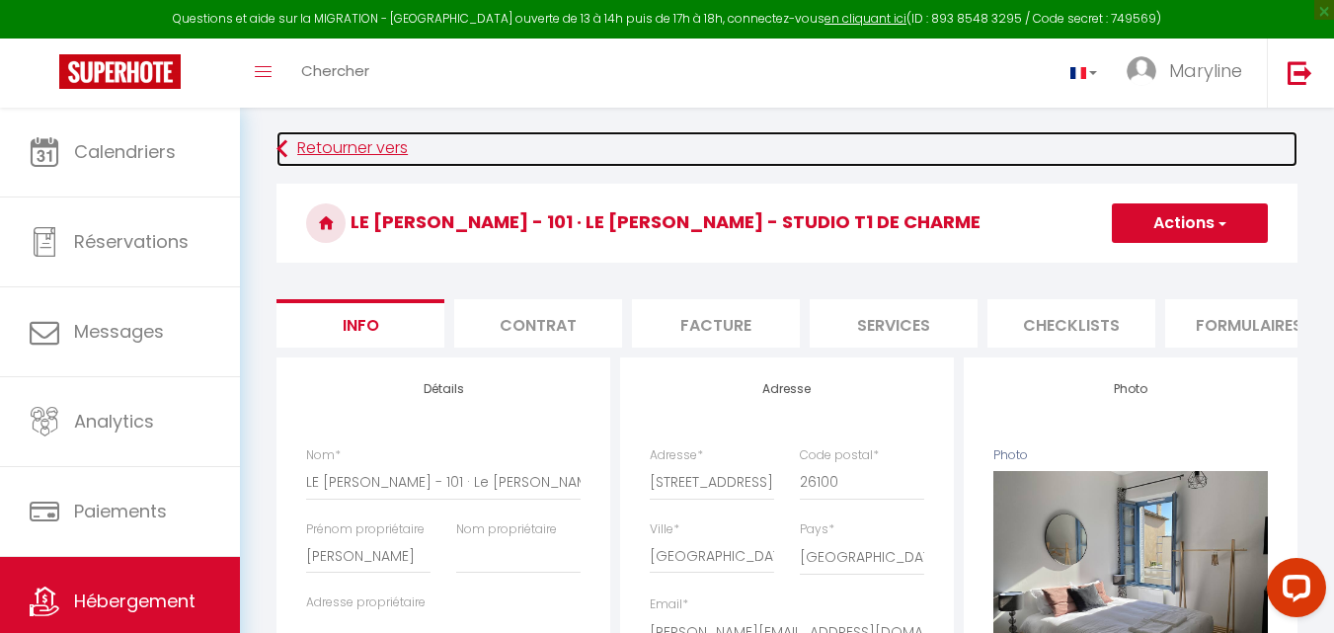
click at [292, 151] on link "Retourner vers" at bounding box center [786, 149] width 1021 height 36
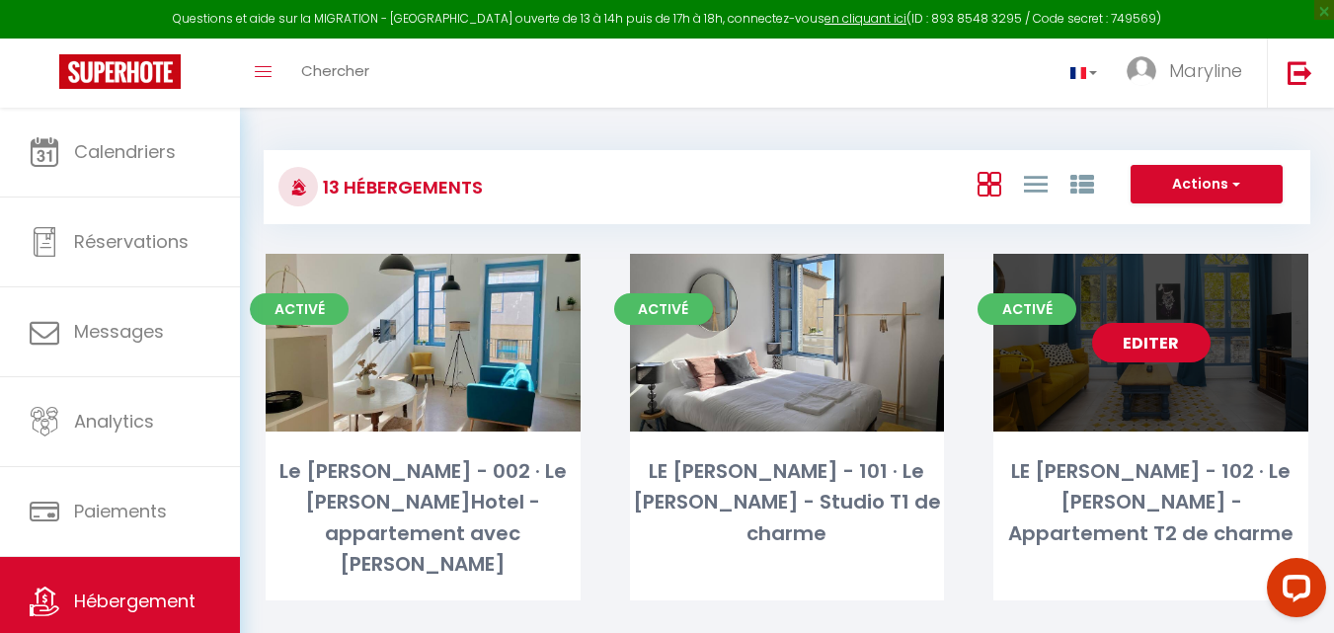
click at [1184, 337] on link "Editer" at bounding box center [1151, 342] width 118 height 39
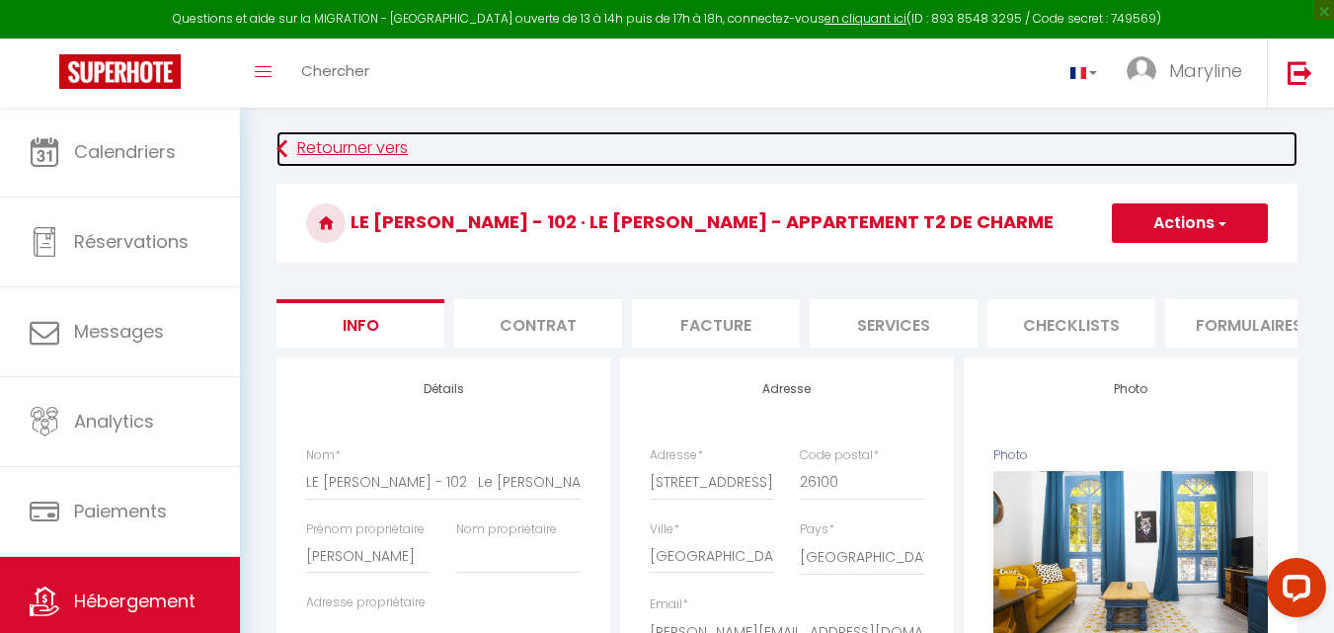
click at [334, 141] on link "Retourner vers" at bounding box center [786, 149] width 1021 height 36
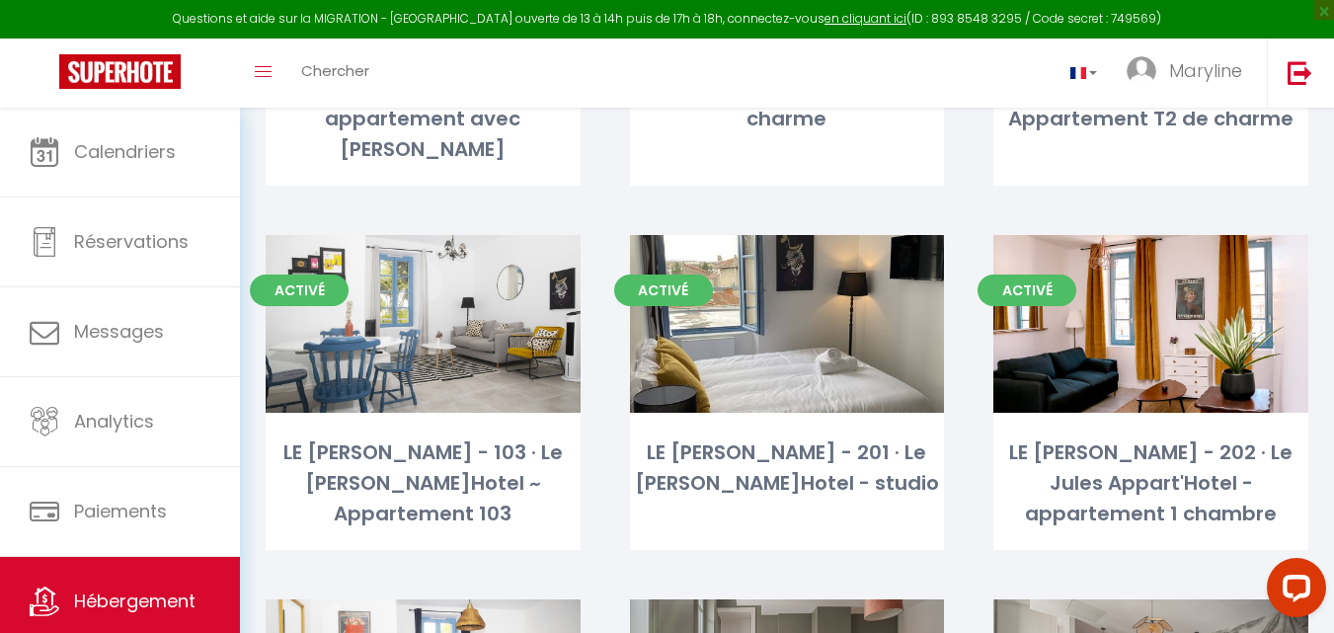
scroll to position [418, 0]
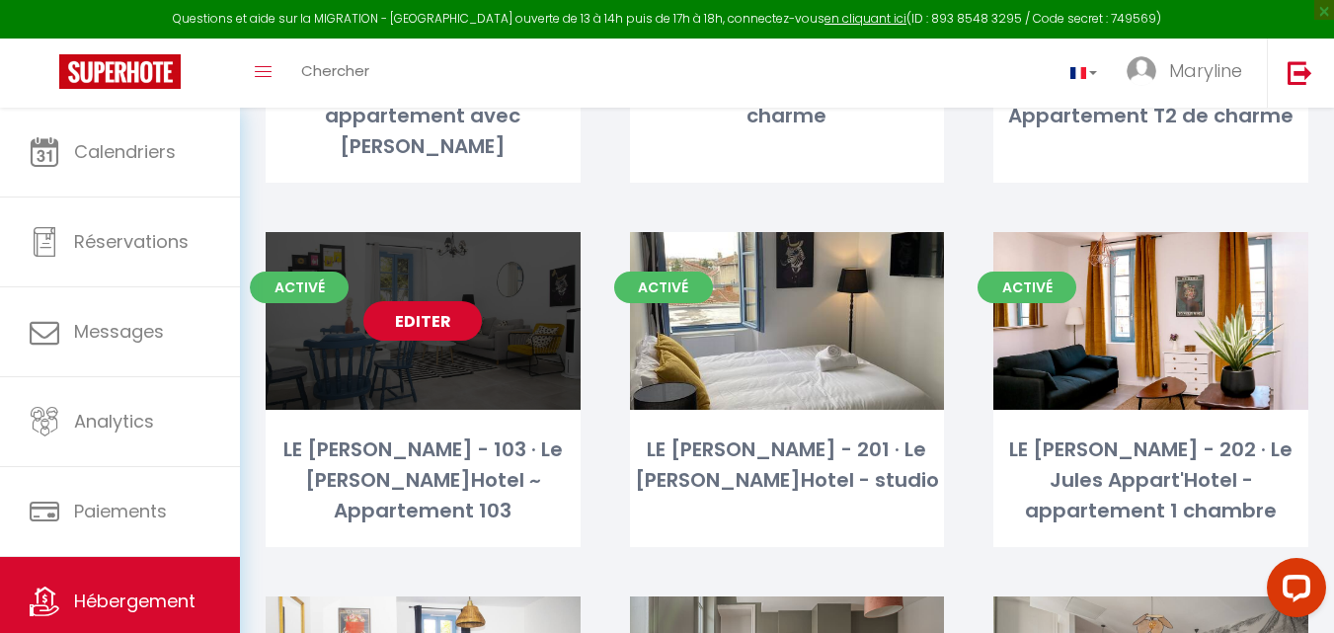
click at [419, 301] on link "Editer" at bounding box center [422, 320] width 118 height 39
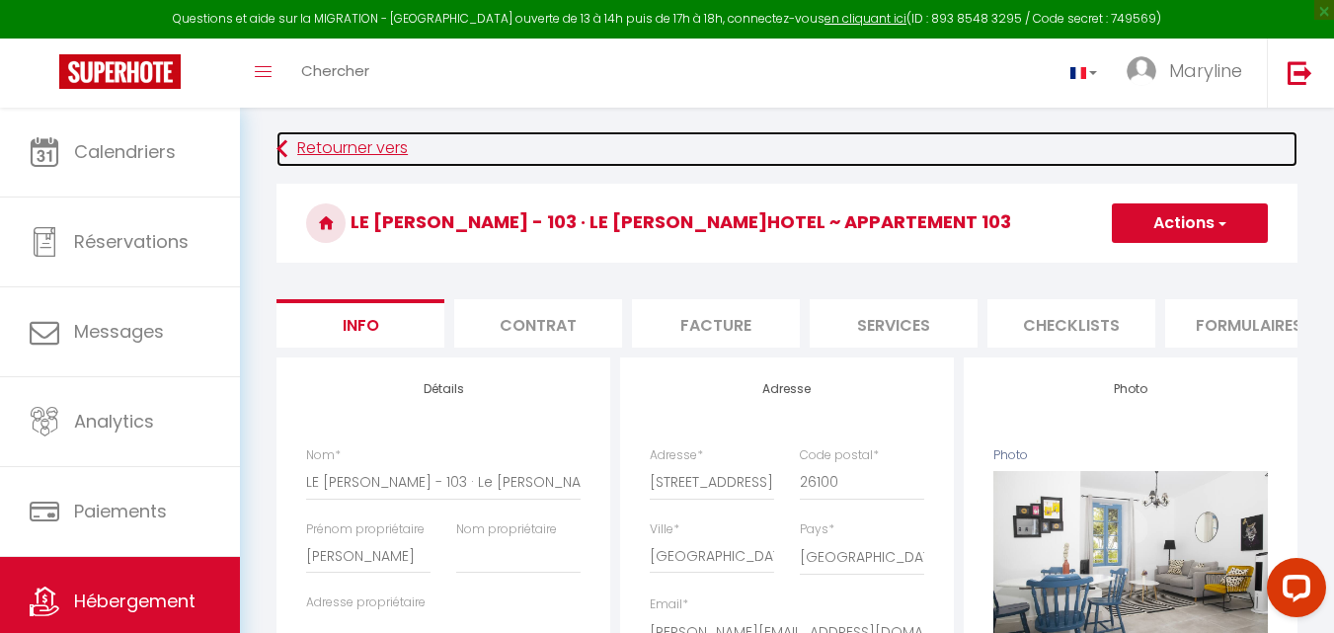
click at [290, 138] on link "Retourner vers" at bounding box center [786, 149] width 1021 height 36
